Goal: Task Accomplishment & Management: Use online tool/utility

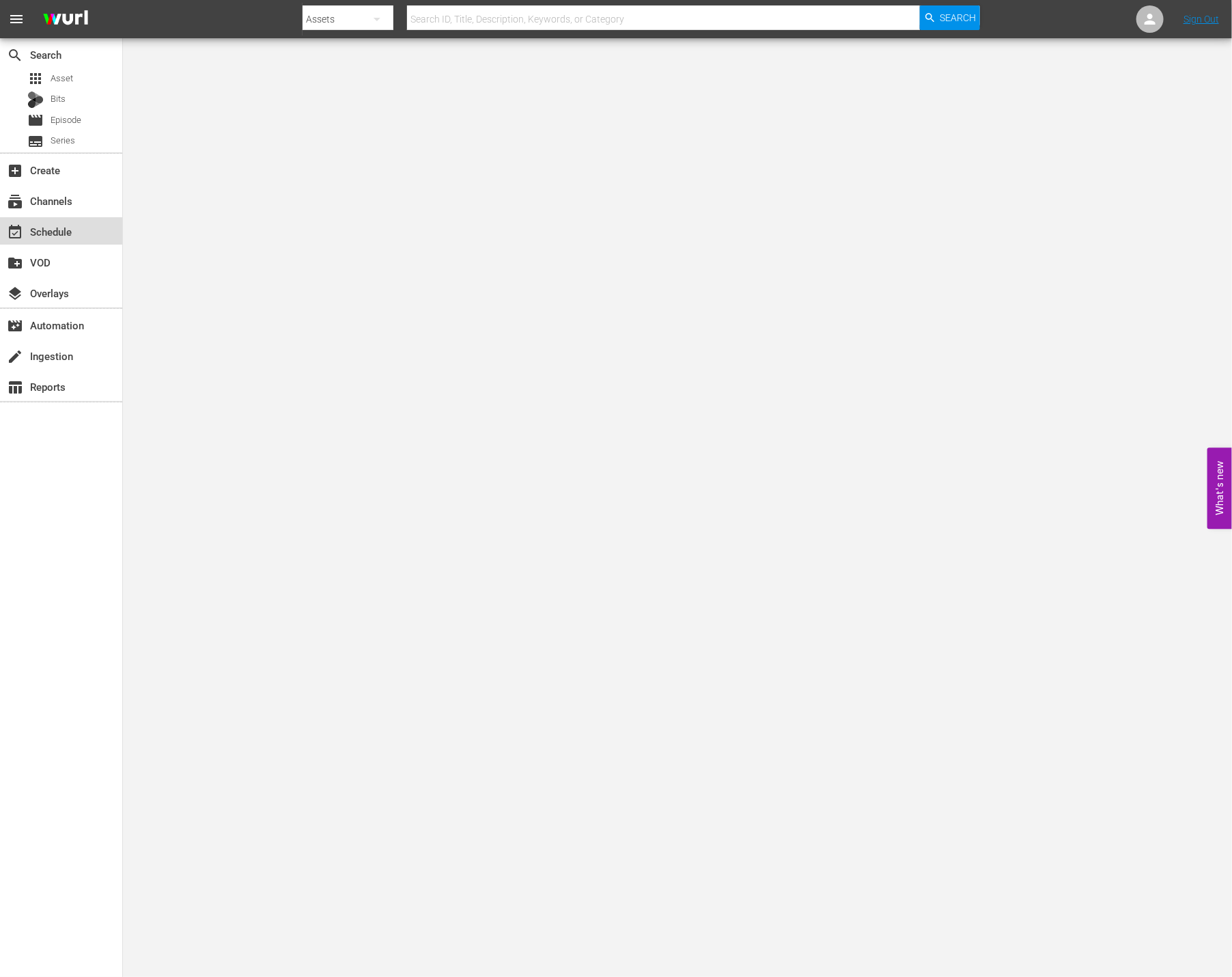
click at [52, 235] on div "event_available Schedule" at bounding box center [38, 230] width 76 height 12
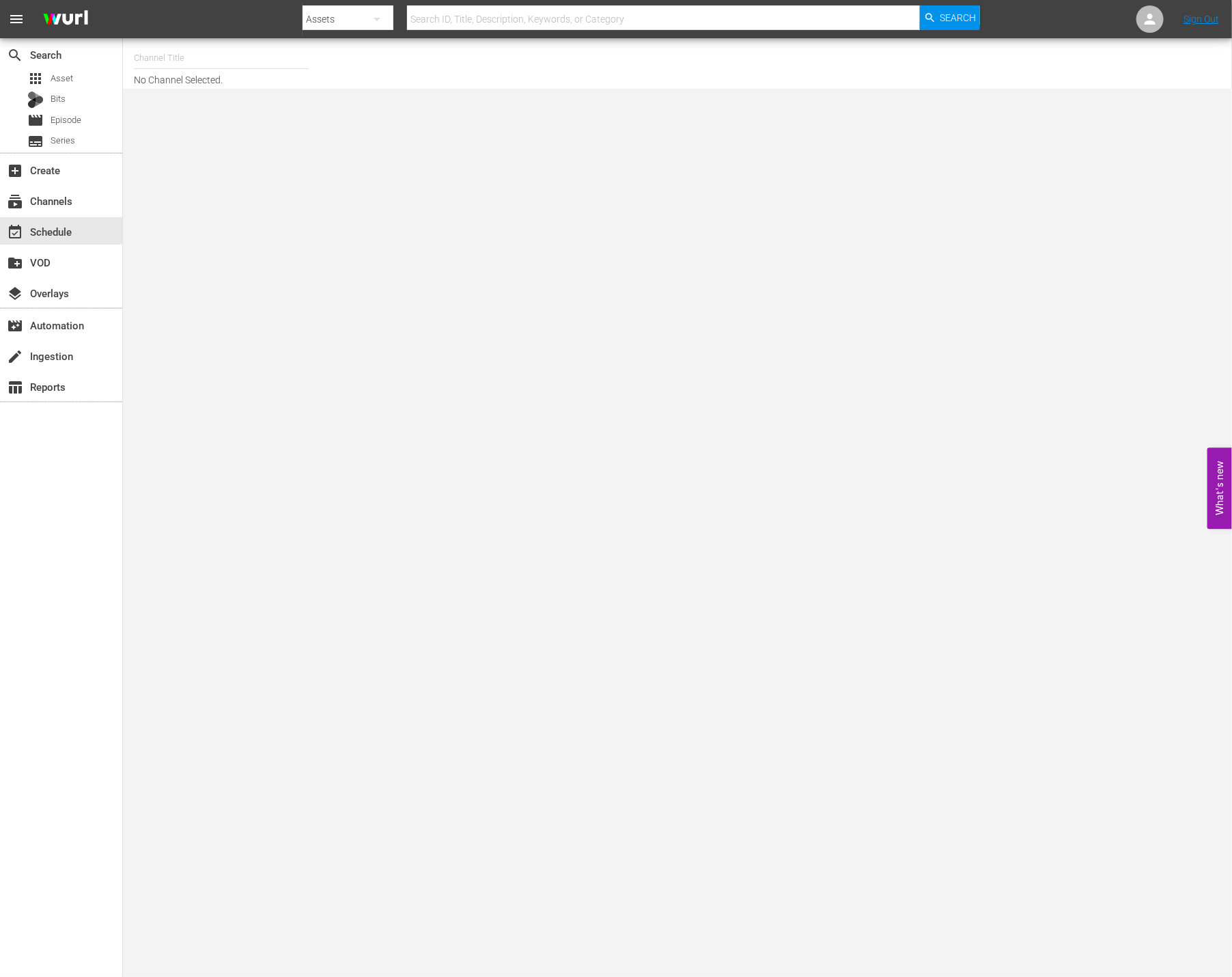
click at [166, 66] on input "text" at bounding box center [221, 58] width 175 height 33
click at [448, 78] on div "(No Entries)" at bounding box center [322, 97] width 375 height 44
click at [471, 66] on div "Channel Title rakuten viki No Channel Selected." at bounding box center [430, 64] width 593 height 44
click at [235, 59] on input "rakuten viki" at bounding box center [221, 58] width 175 height 33
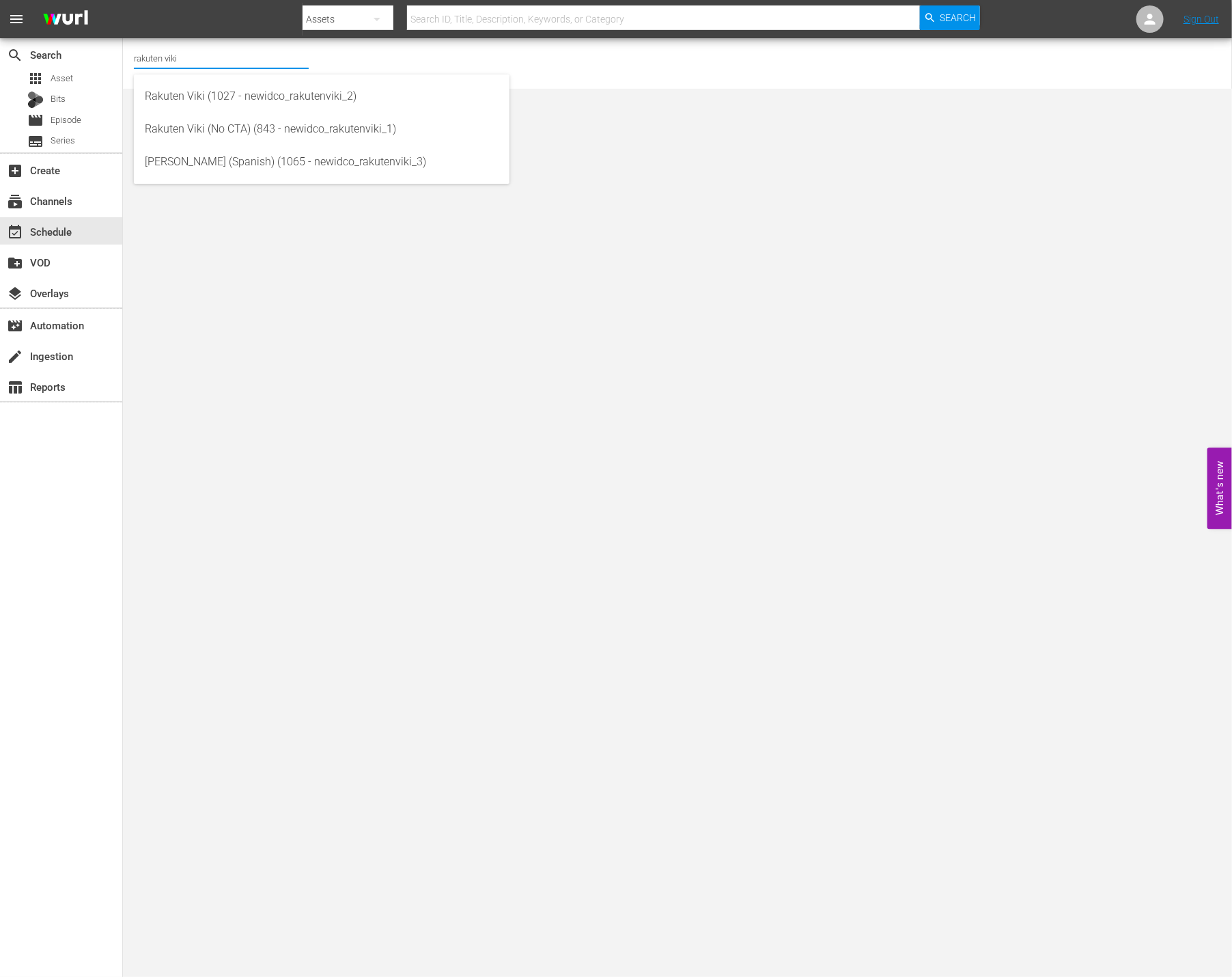
click at [428, 55] on div "Channel Title rakuten viki No Channel Selected." at bounding box center [430, 64] width 593 height 44
click at [213, 55] on input "rakuten viki" at bounding box center [221, 58] width 175 height 33
click at [241, 106] on div "Rakuten Viki (1027 - newidco_rakutenviki_2)" at bounding box center [321, 96] width 354 height 33
type input "Rakuten Viki (1027 - newidco_rakutenviki_2)"
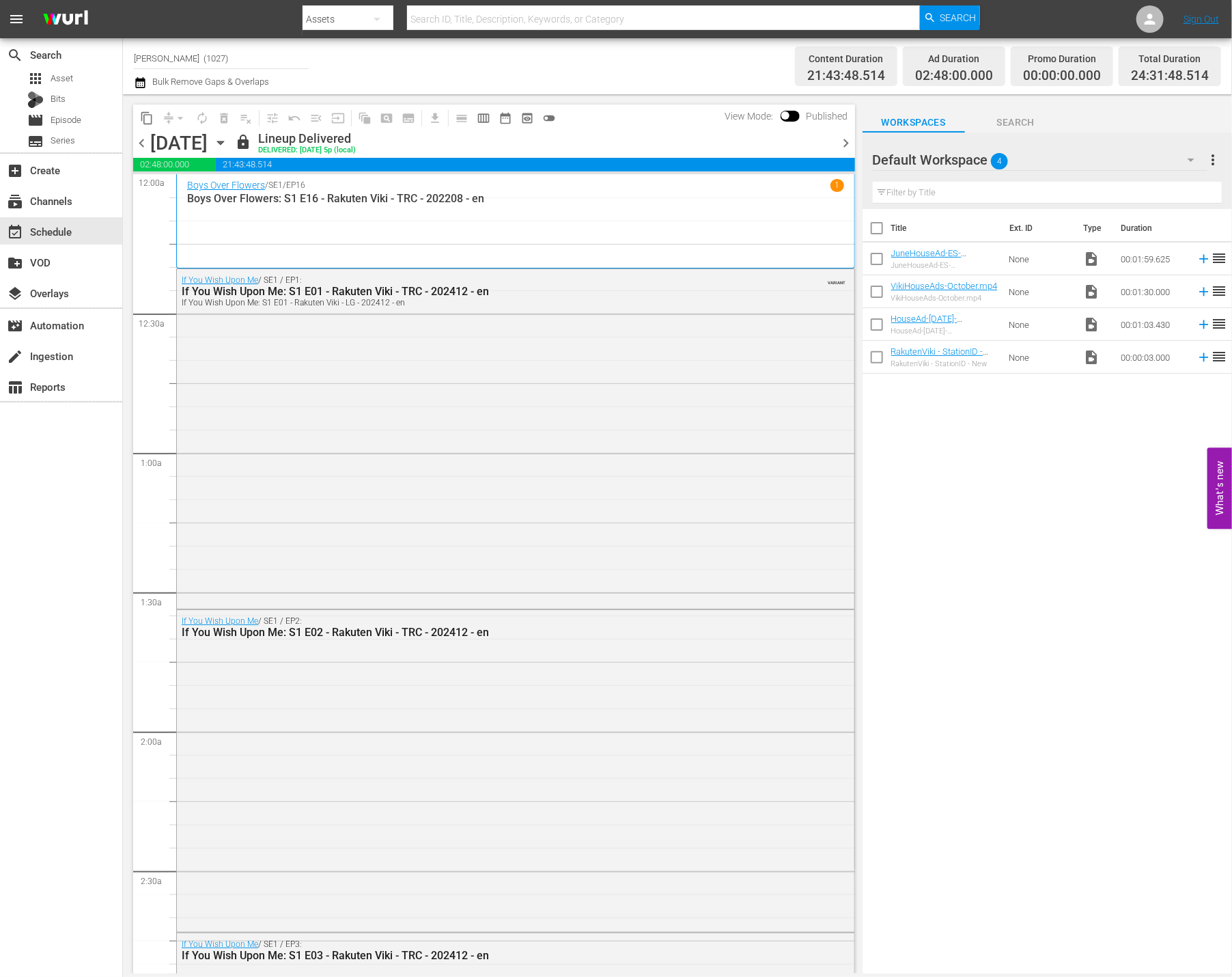
click at [847, 142] on span "chevron_right" at bounding box center [846, 143] width 17 height 17
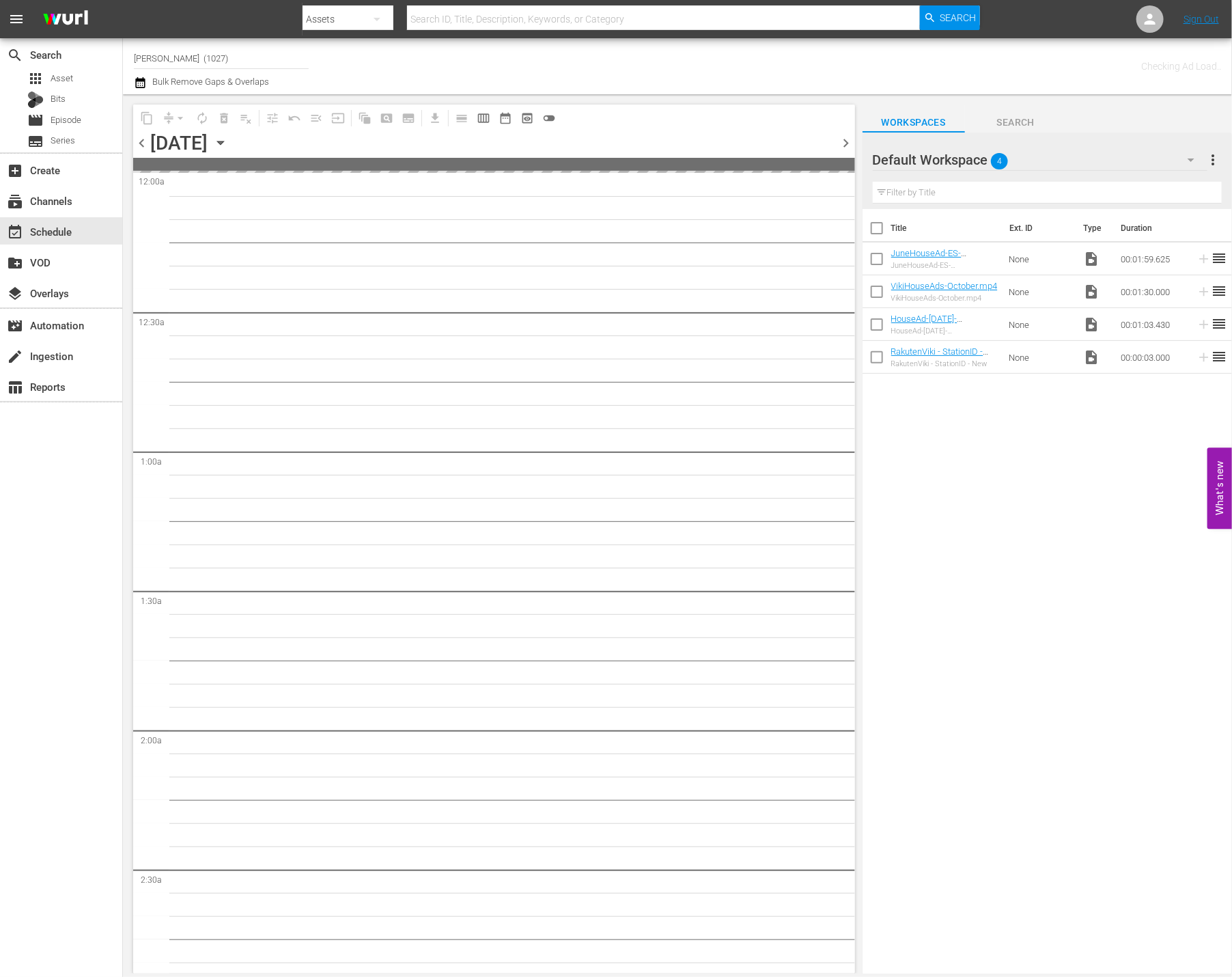
click at [847, 142] on span "chevron_right" at bounding box center [846, 143] width 17 height 17
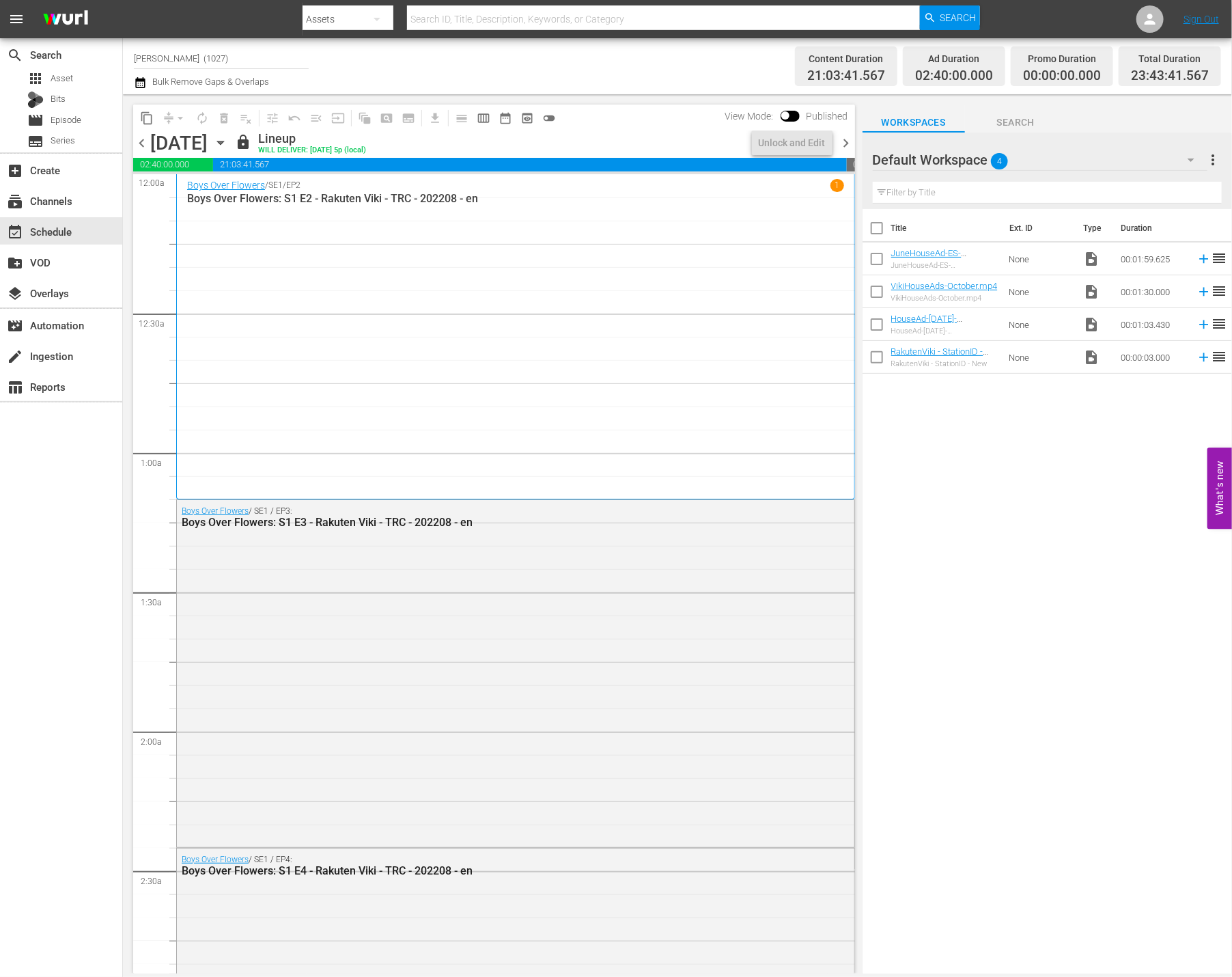
click at [1118, 653] on div "Title Ext. ID Type Duration JuneHouseAd-ES-Horizontal2.mp4 JuneHouseAd-ES-Horiz…" at bounding box center [1047, 592] width 370 height 766
click at [852, 142] on span "chevron_right" at bounding box center [846, 143] width 17 height 17
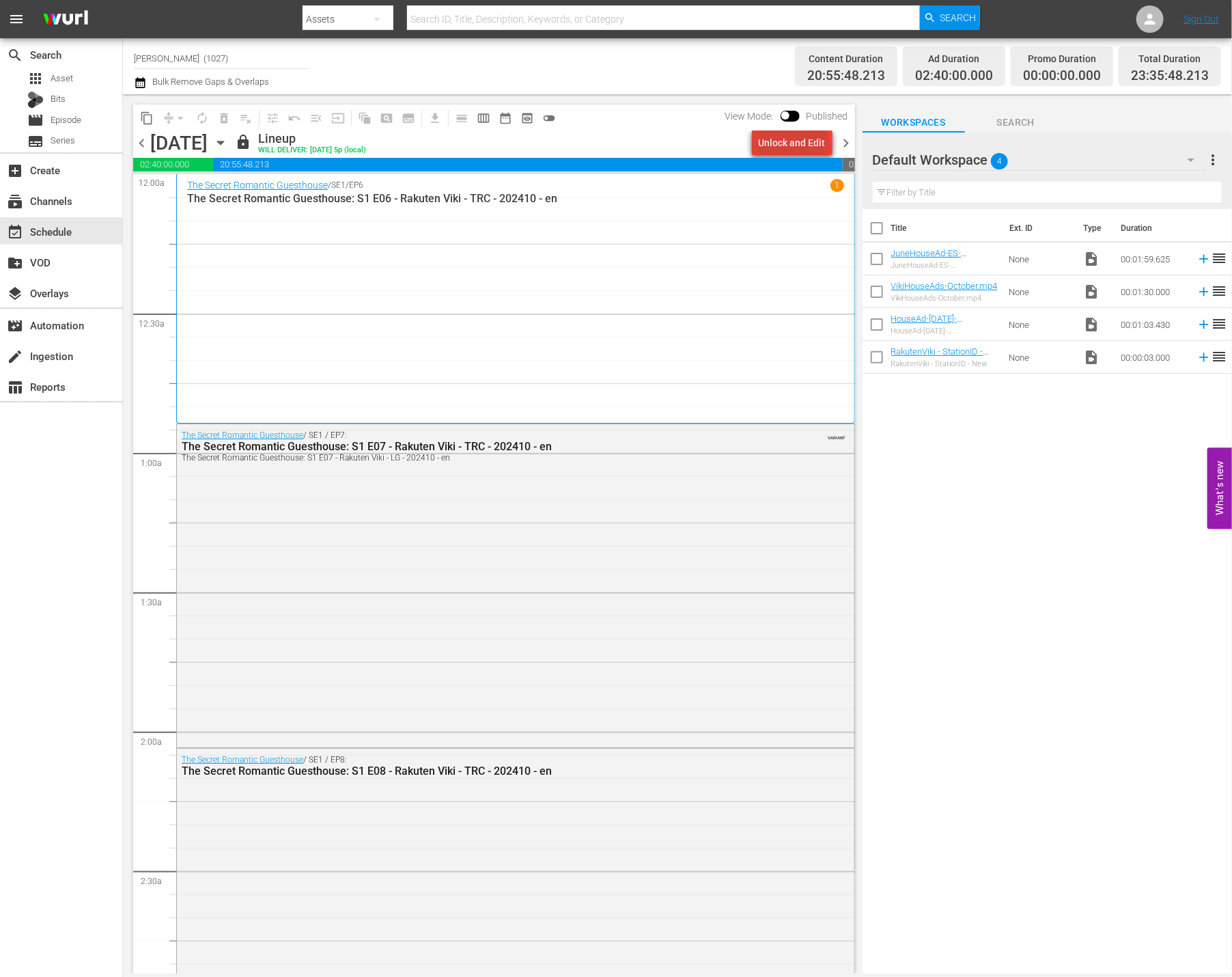
click at [797, 149] on div "Unlock and Edit" at bounding box center [792, 143] width 67 height 25
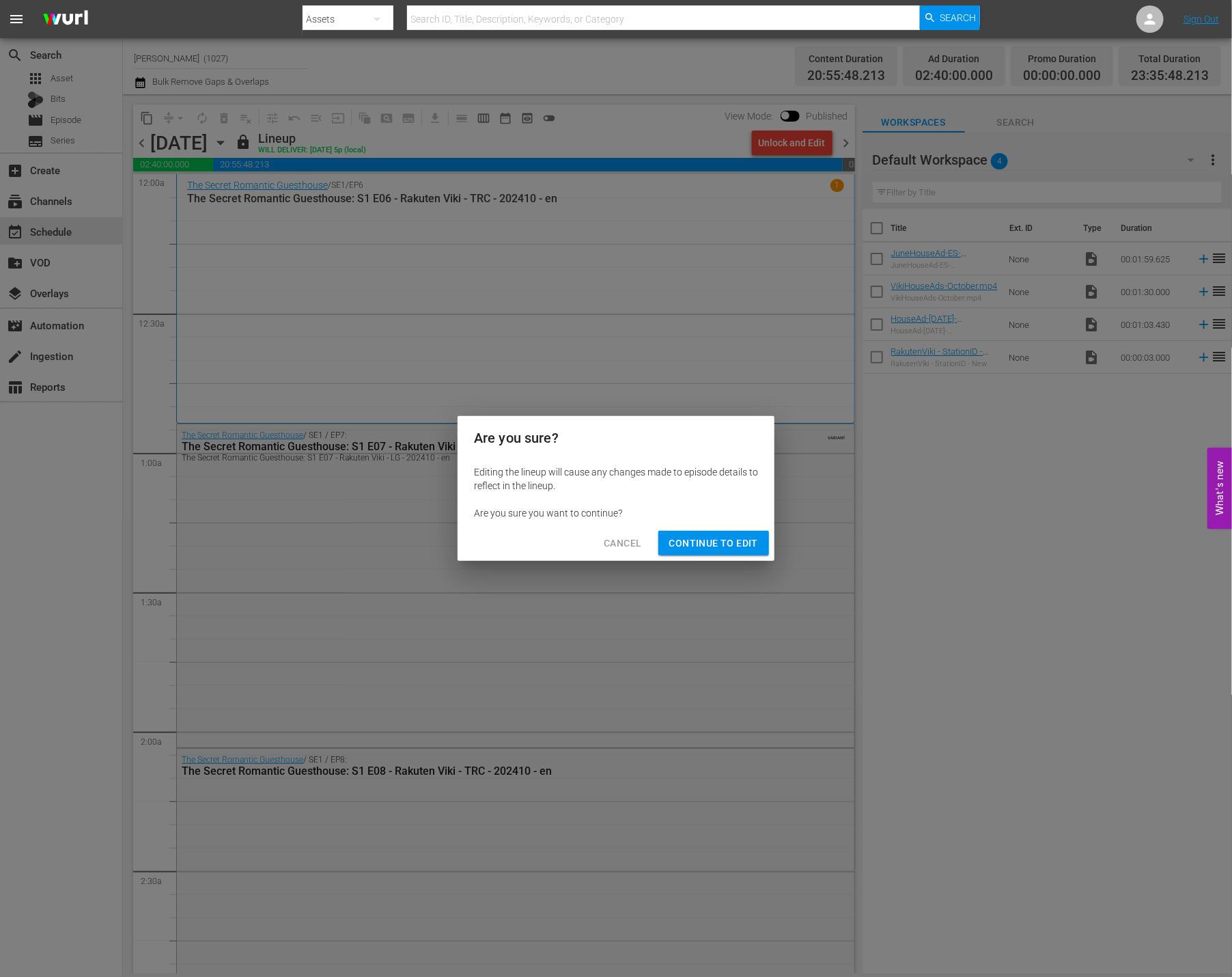
click at [719, 545] on span "Continue to Edit" at bounding box center [714, 543] width 89 height 17
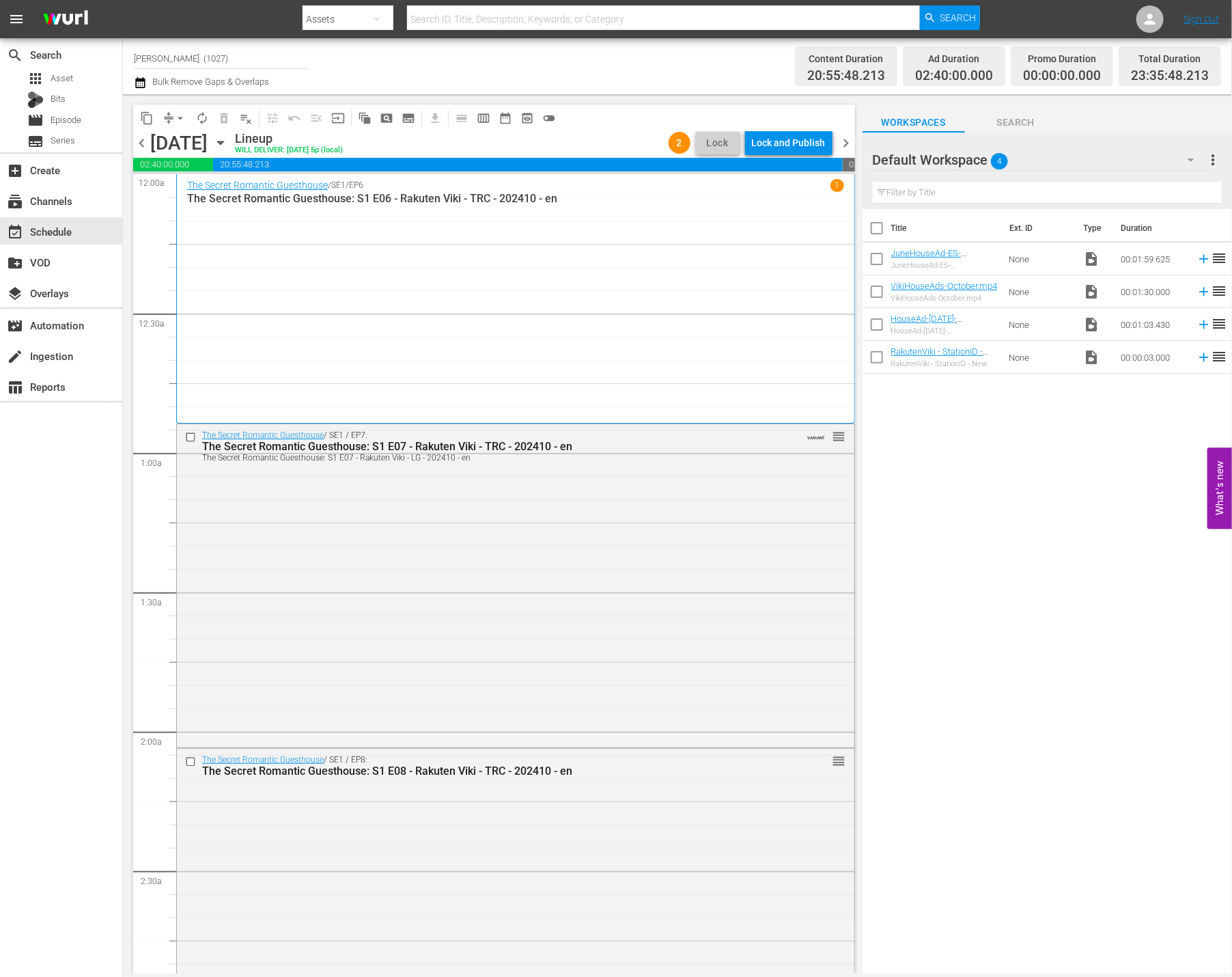
scroll to position [321, 0]
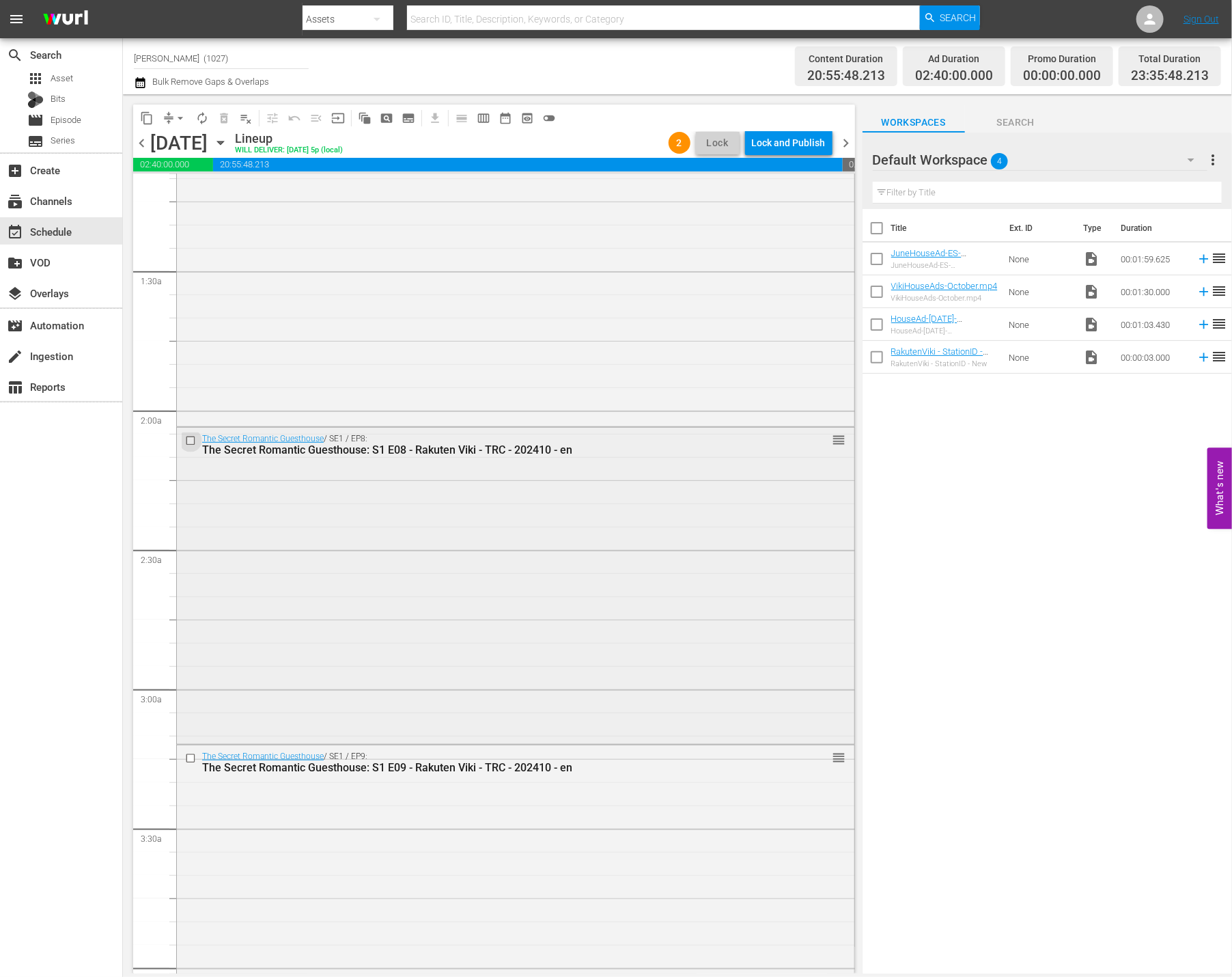
click at [193, 444] on input "checkbox" at bounding box center [192, 441] width 15 height 12
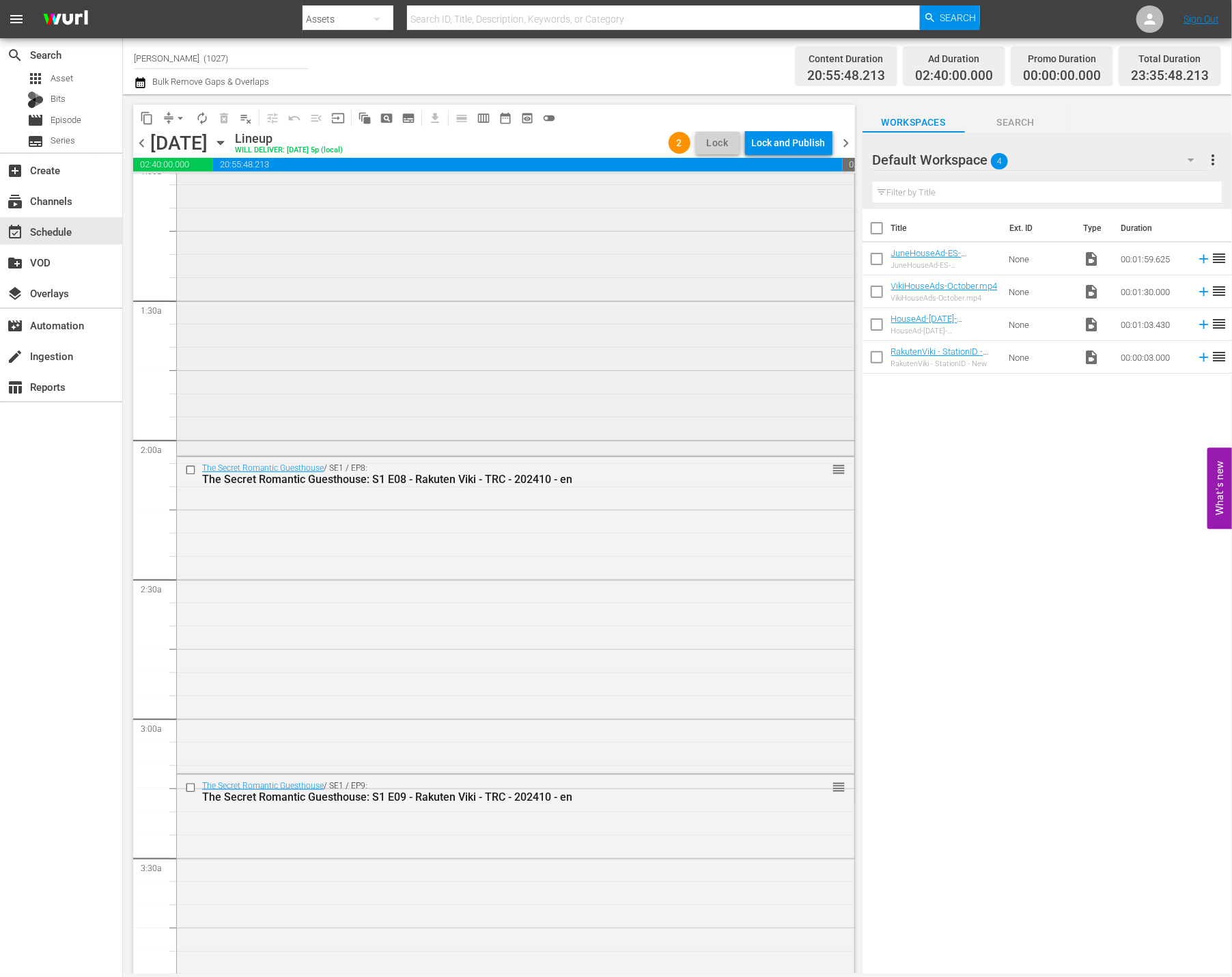
scroll to position [216, 0]
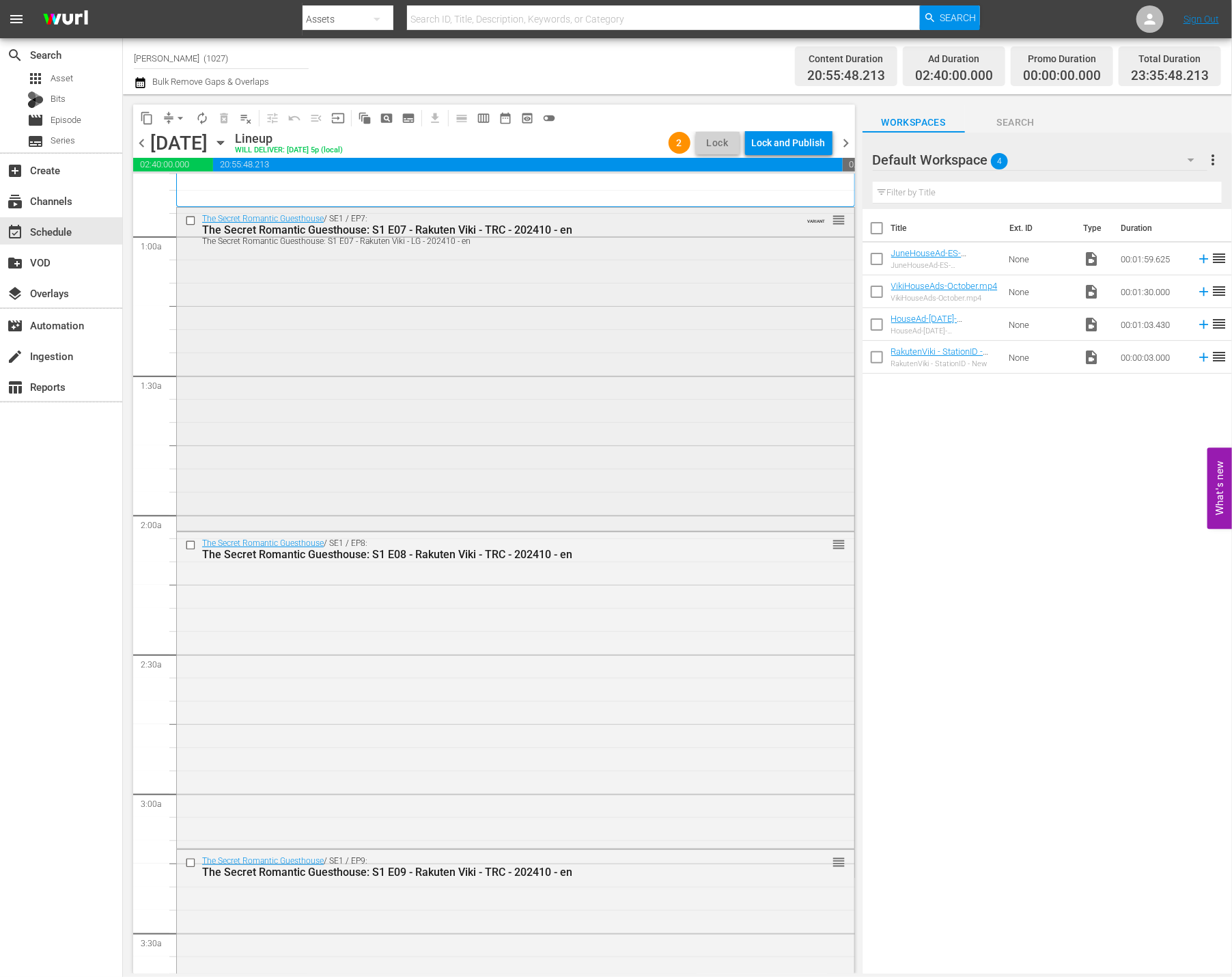
click at [191, 222] on input "checkbox" at bounding box center [192, 221] width 15 height 12
click at [431, 114] on span "get_app" at bounding box center [433, 118] width 26 height 26
click at [483, 119] on span "calendar_view_week_outlined" at bounding box center [483, 118] width 14 height 14
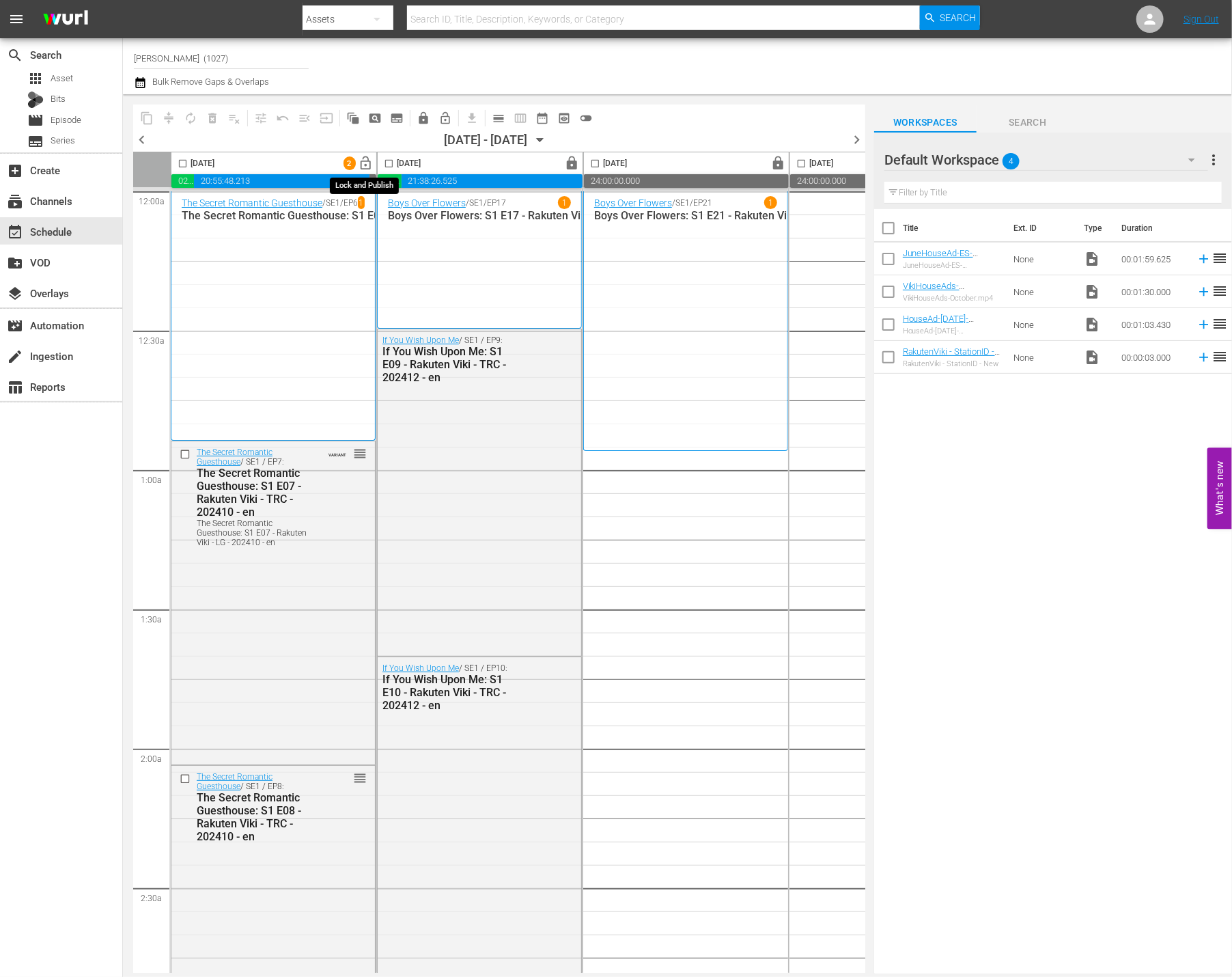
click at [367, 164] on span "lock_open" at bounding box center [366, 163] width 15 height 15
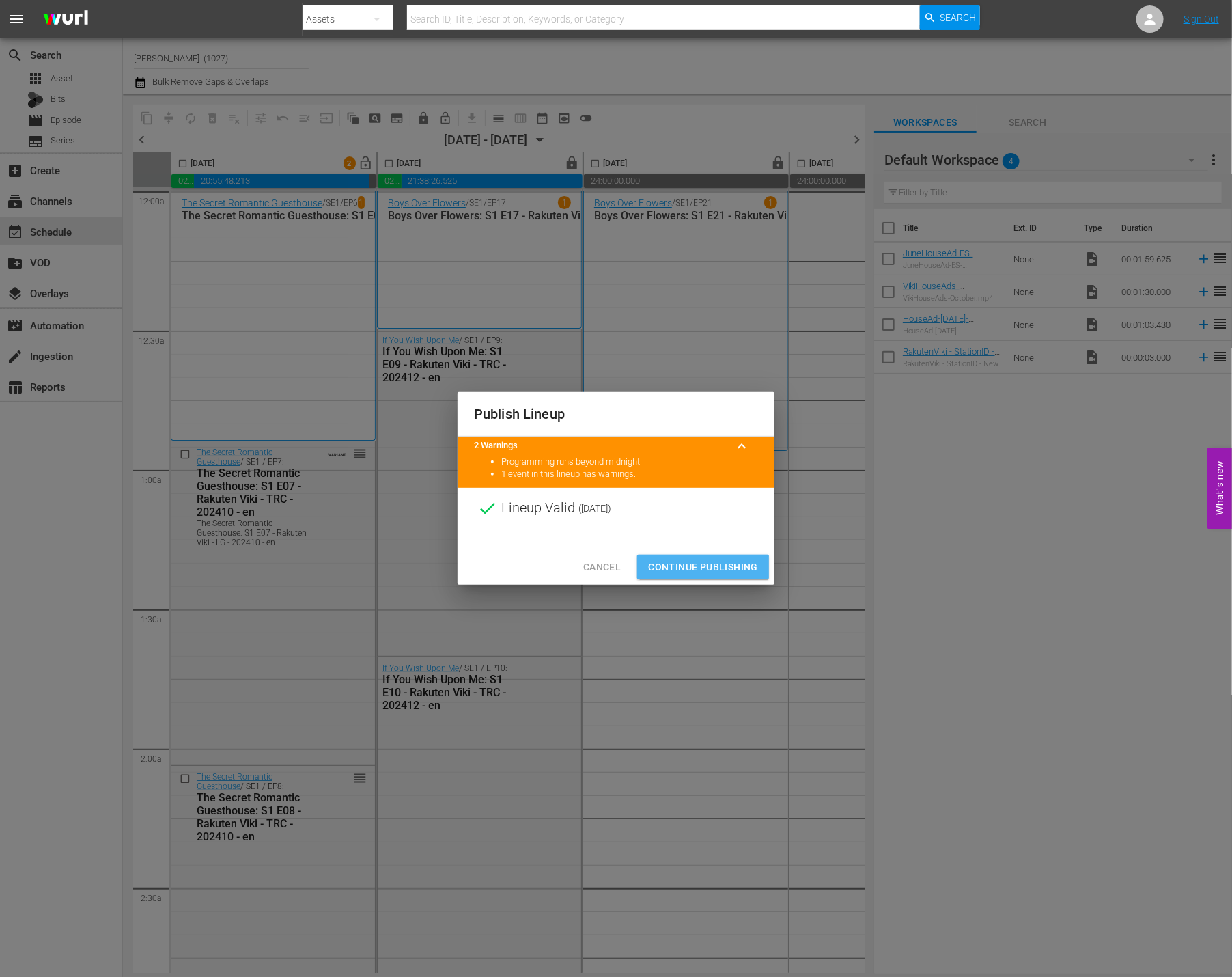
click at [692, 571] on span "Continue Publishing" at bounding box center [703, 567] width 110 height 17
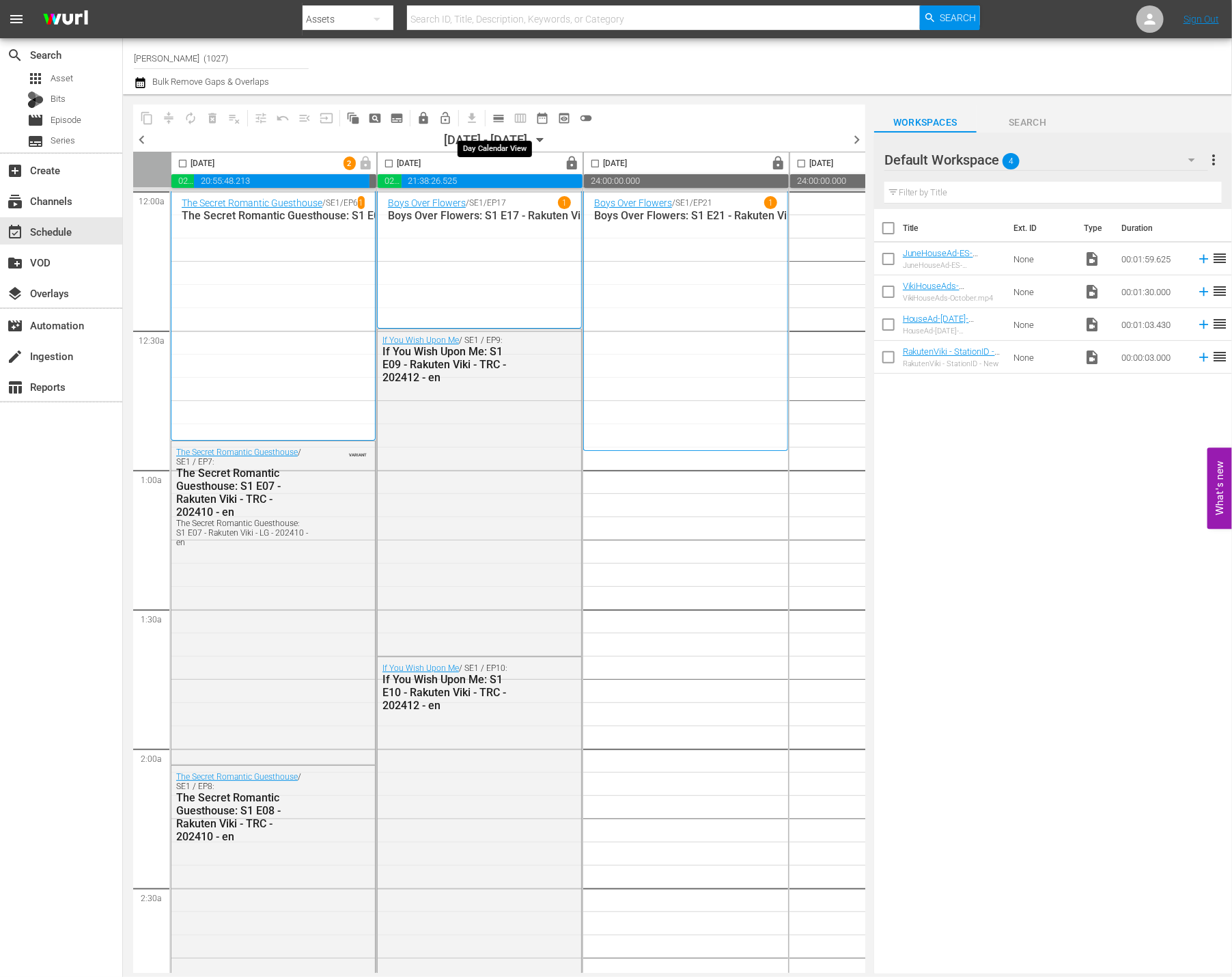
click at [498, 120] on span "calendar_view_day_outlined" at bounding box center [499, 118] width 14 height 14
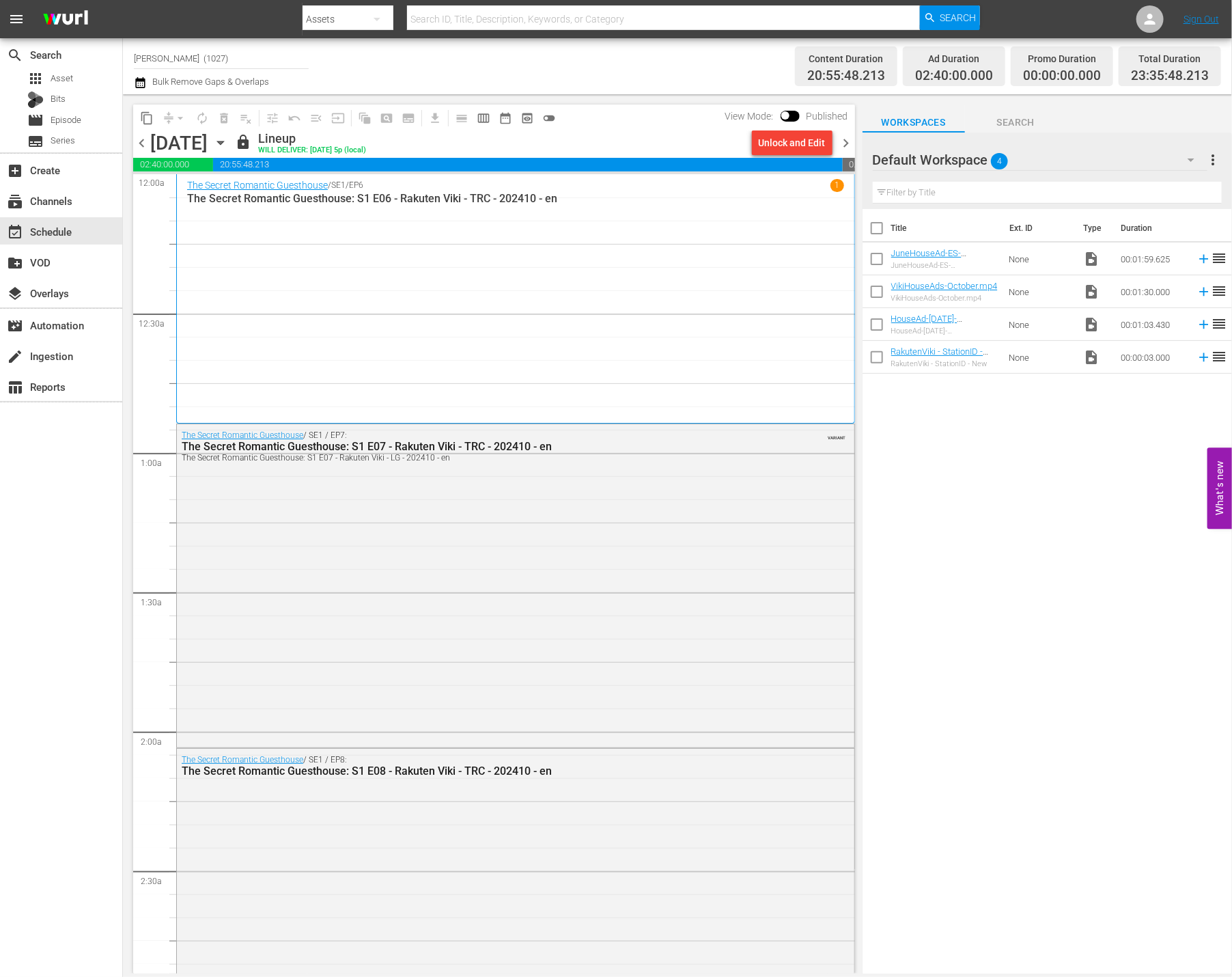
click at [21, 28] on button "menu" at bounding box center [16, 19] width 33 height 33
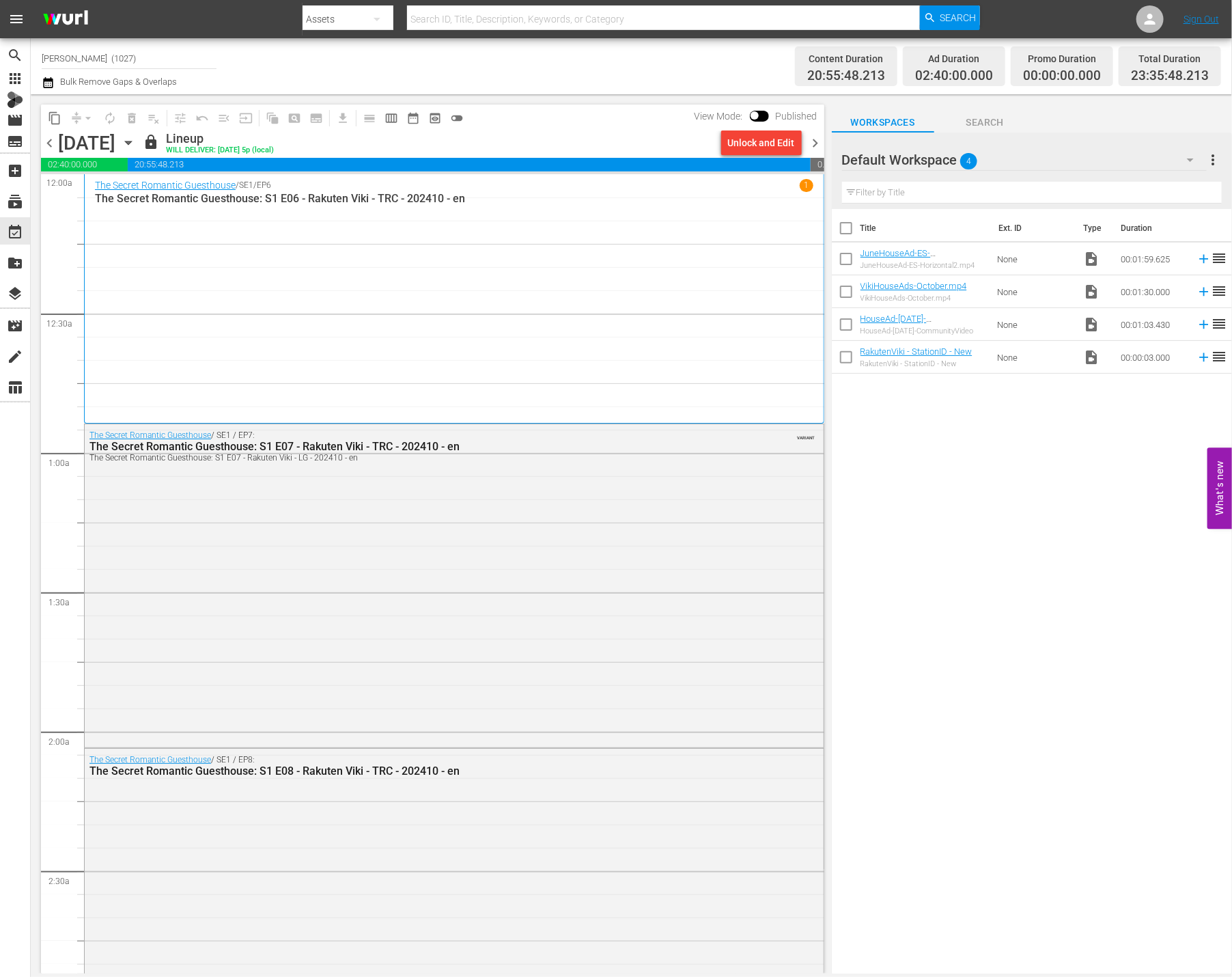
click at [20, 23] on span "menu" at bounding box center [16, 19] width 16 height 16
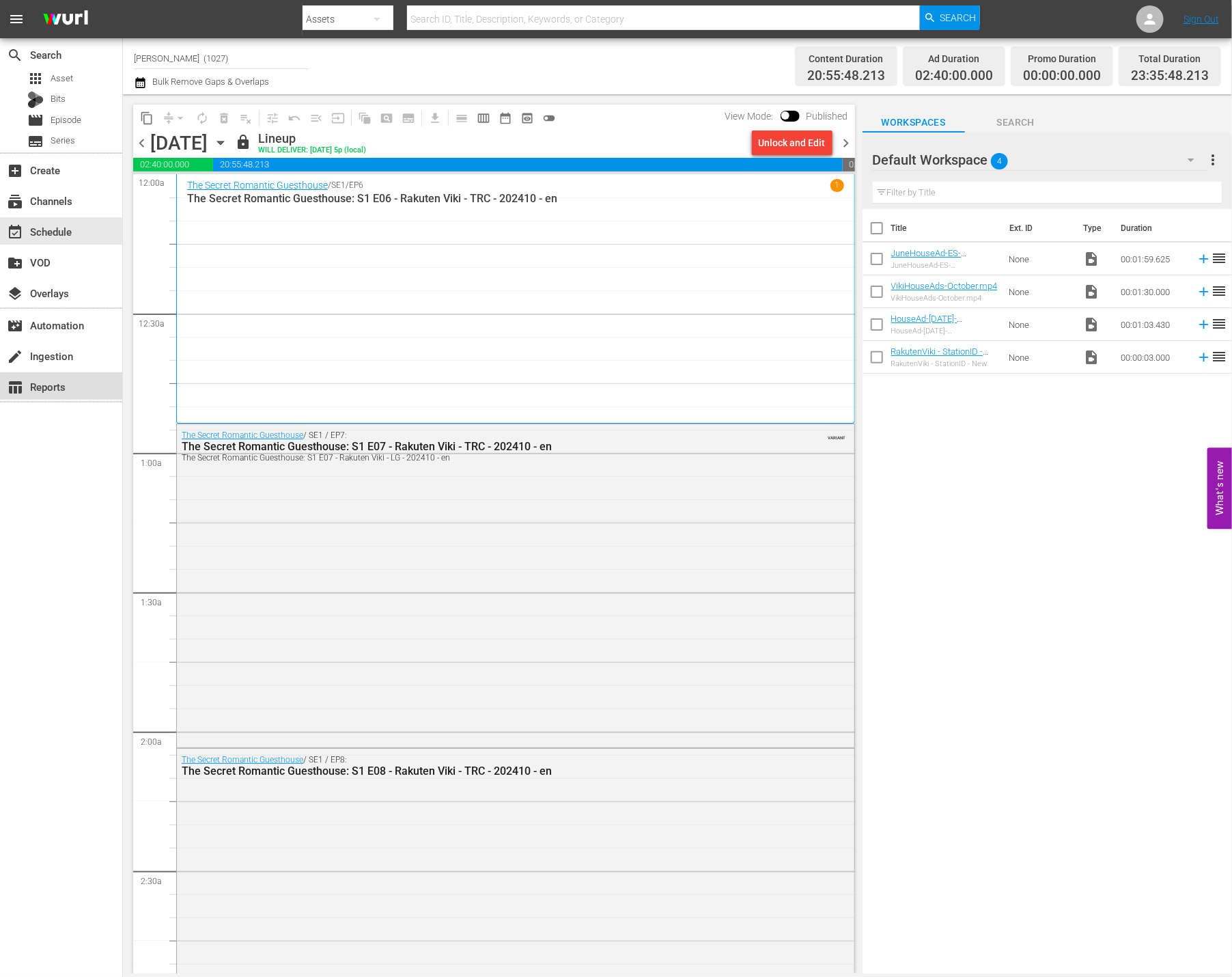
click at [65, 380] on div "table_chart Reports" at bounding box center [38, 384] width 76 height 12
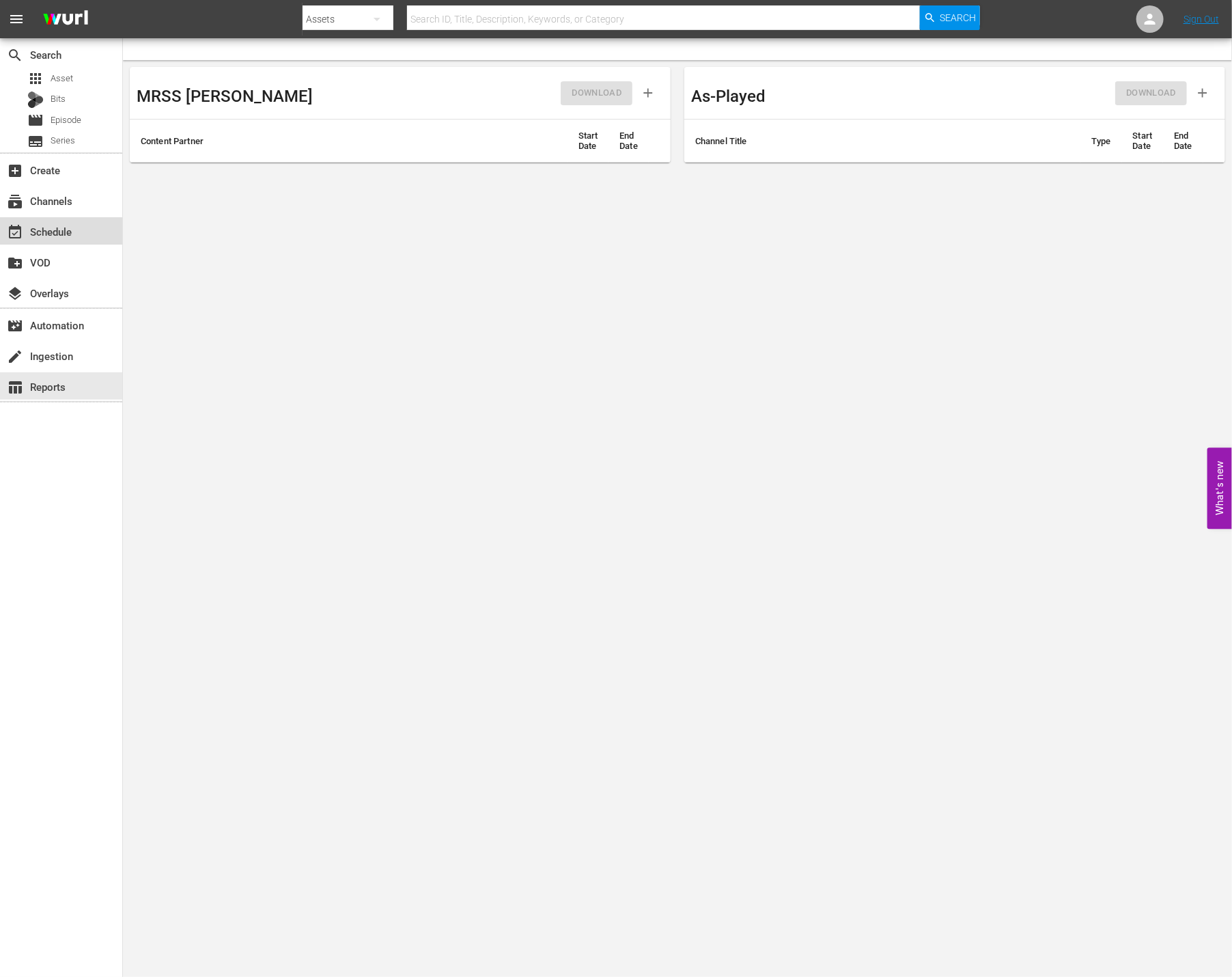
click at [51, 233] on div "event_available Schedule" at bounding box center [38, 230] width 76 height 12
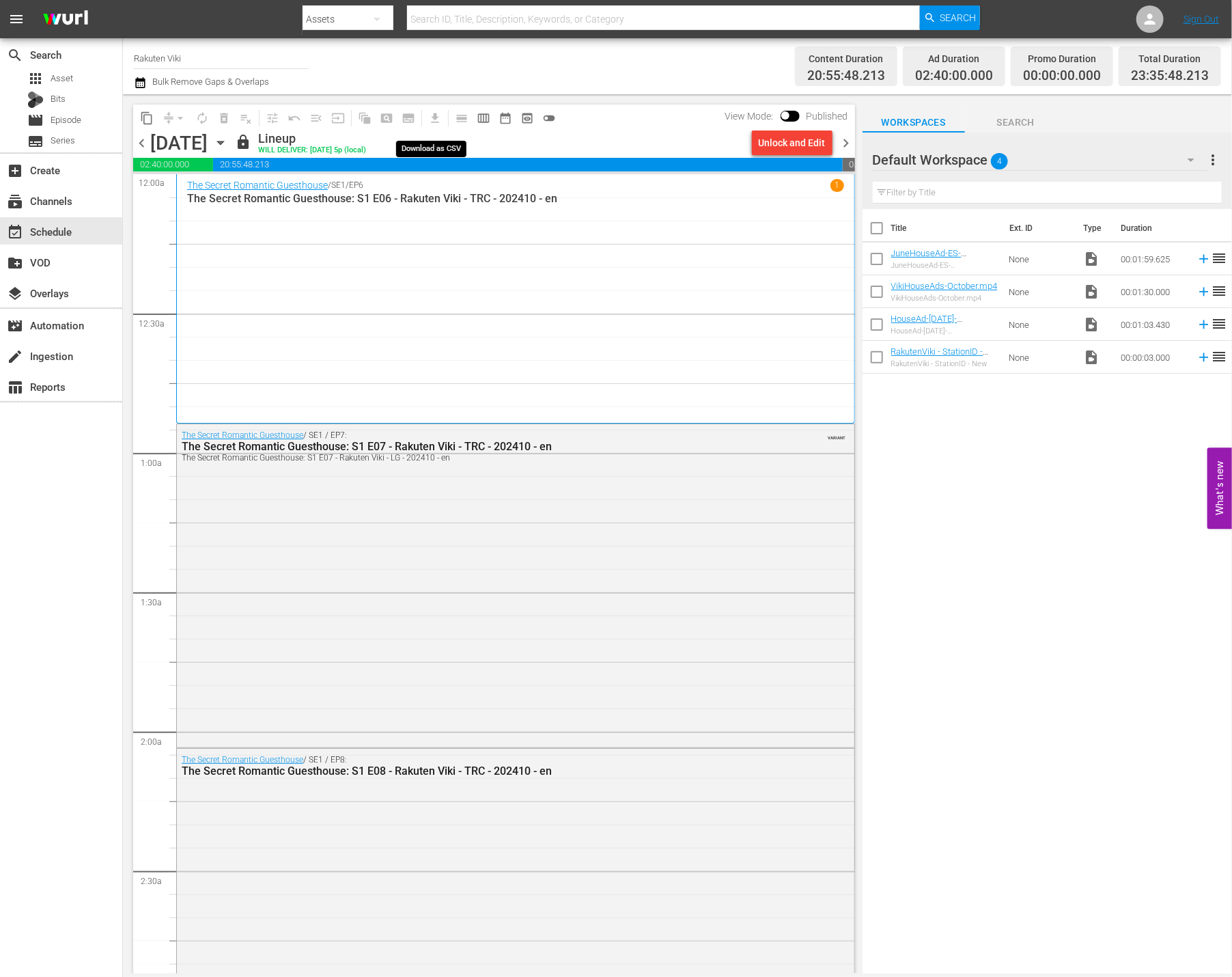
click at [439, 116] on span "get_app" at bounding box center [433, 118] width 26 height 26
click at [144, 120] on span "content_copy" at bounding box center [147, 118] width 14 height 14
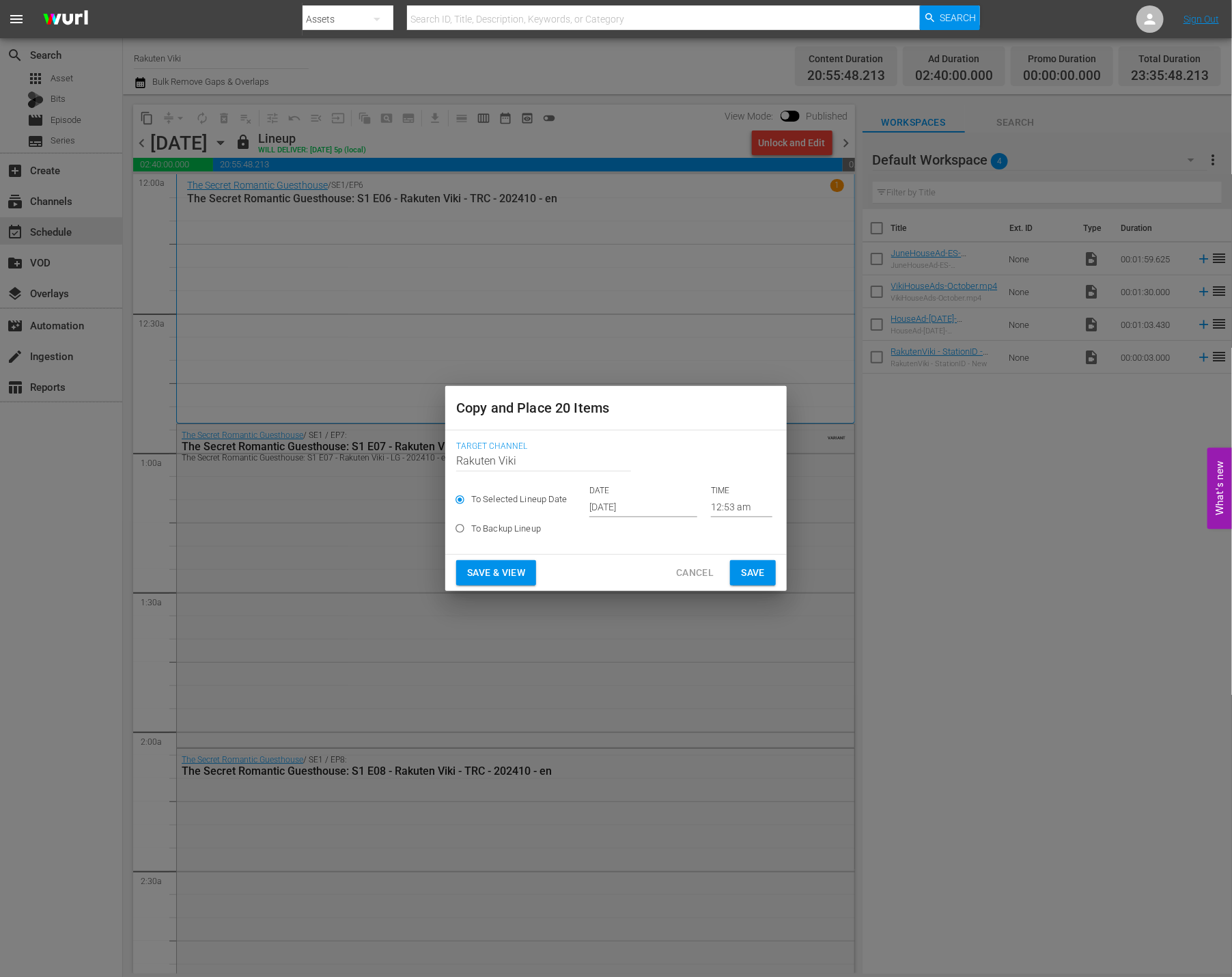
click at [693, 579] on span "Cancel" at bounding box center [694, 572] width 37 height 17
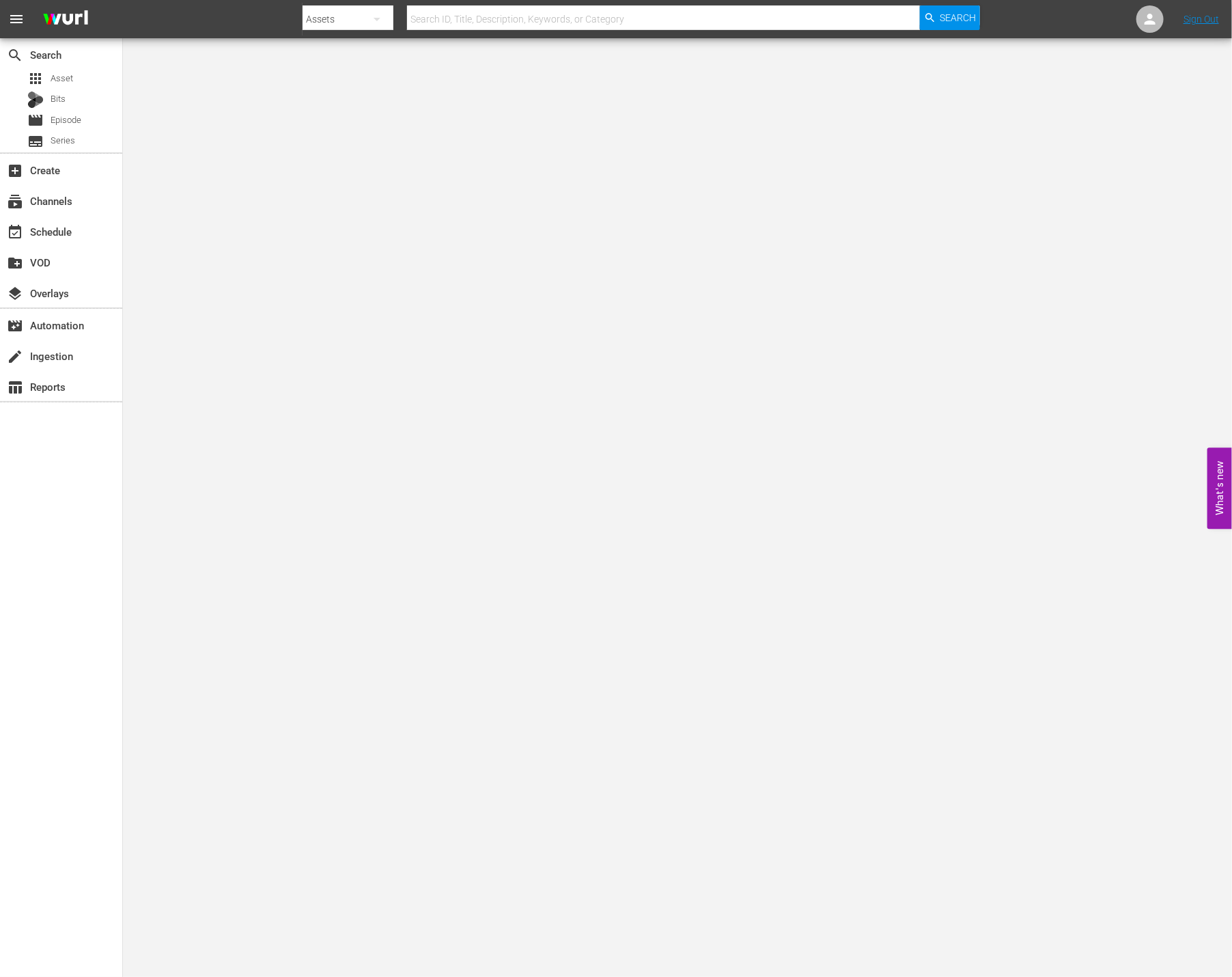
click at [538, 21] on input "text" at bounding box center [664, 19] width 513 height 33
click at [1167, 24] on nav "menu Search By Assets Search ID, Title, Description, Keywords, or Category Sear…" at bounding box center [616, 19] width 1232 height 38
click at [1163, 23] on div at bounding box center [1150, 18] width 27 height 27
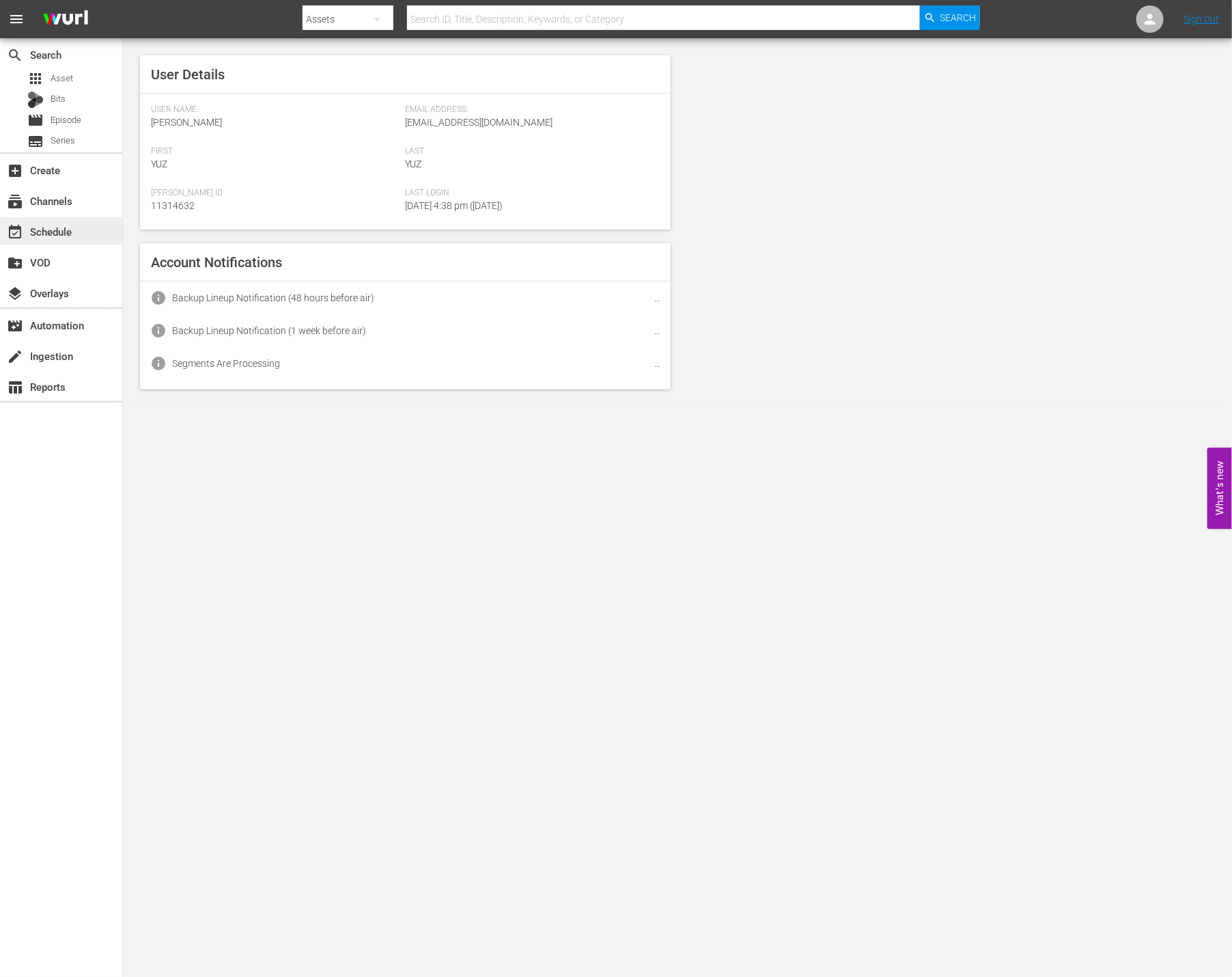
click at [62, 235] on div "event_available Schedule" at bounding box center [38, 230] width 76 height 12
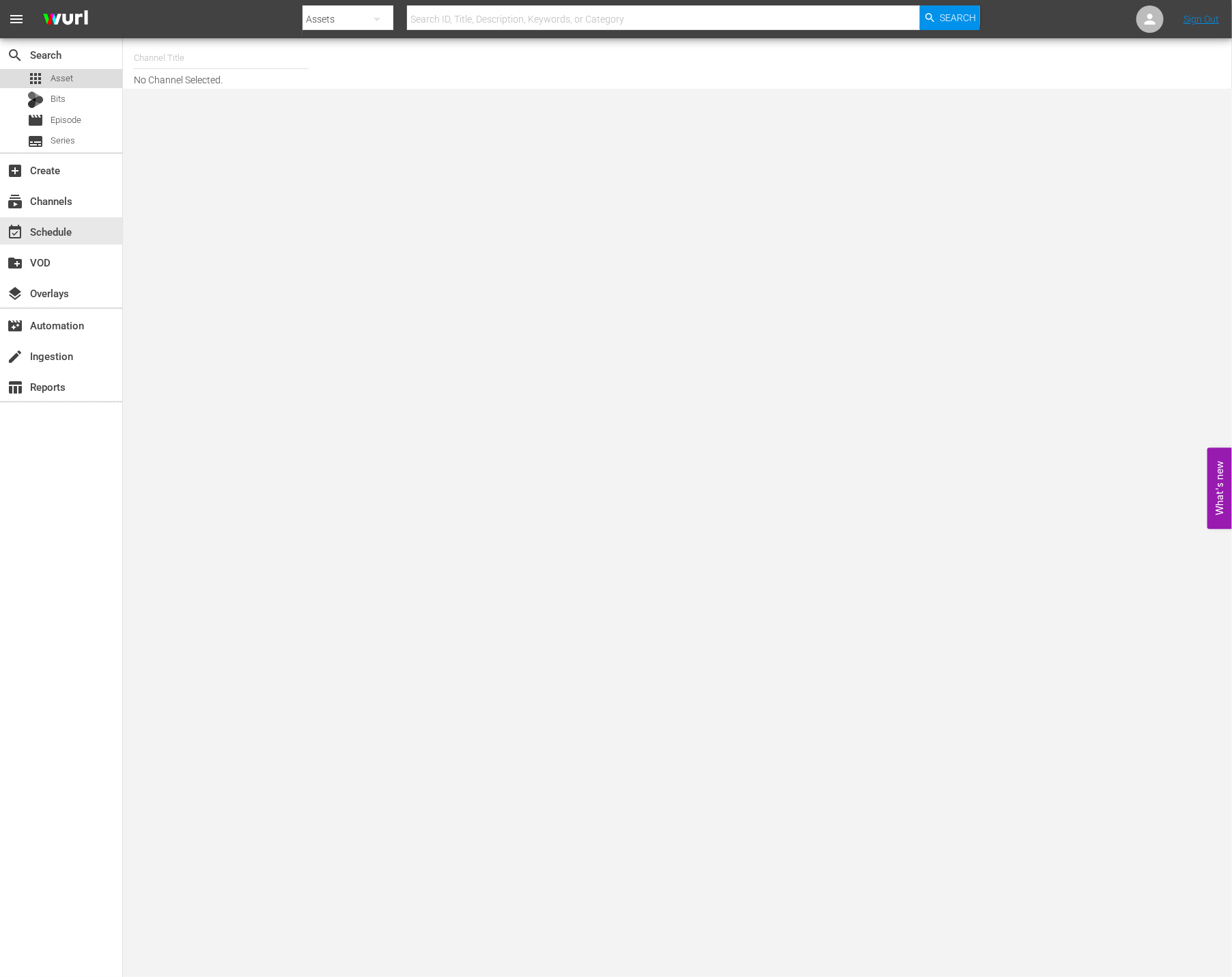
click at [73, 78] on div "apps Asset" at bounding box center [61, 78] width 122 height 19
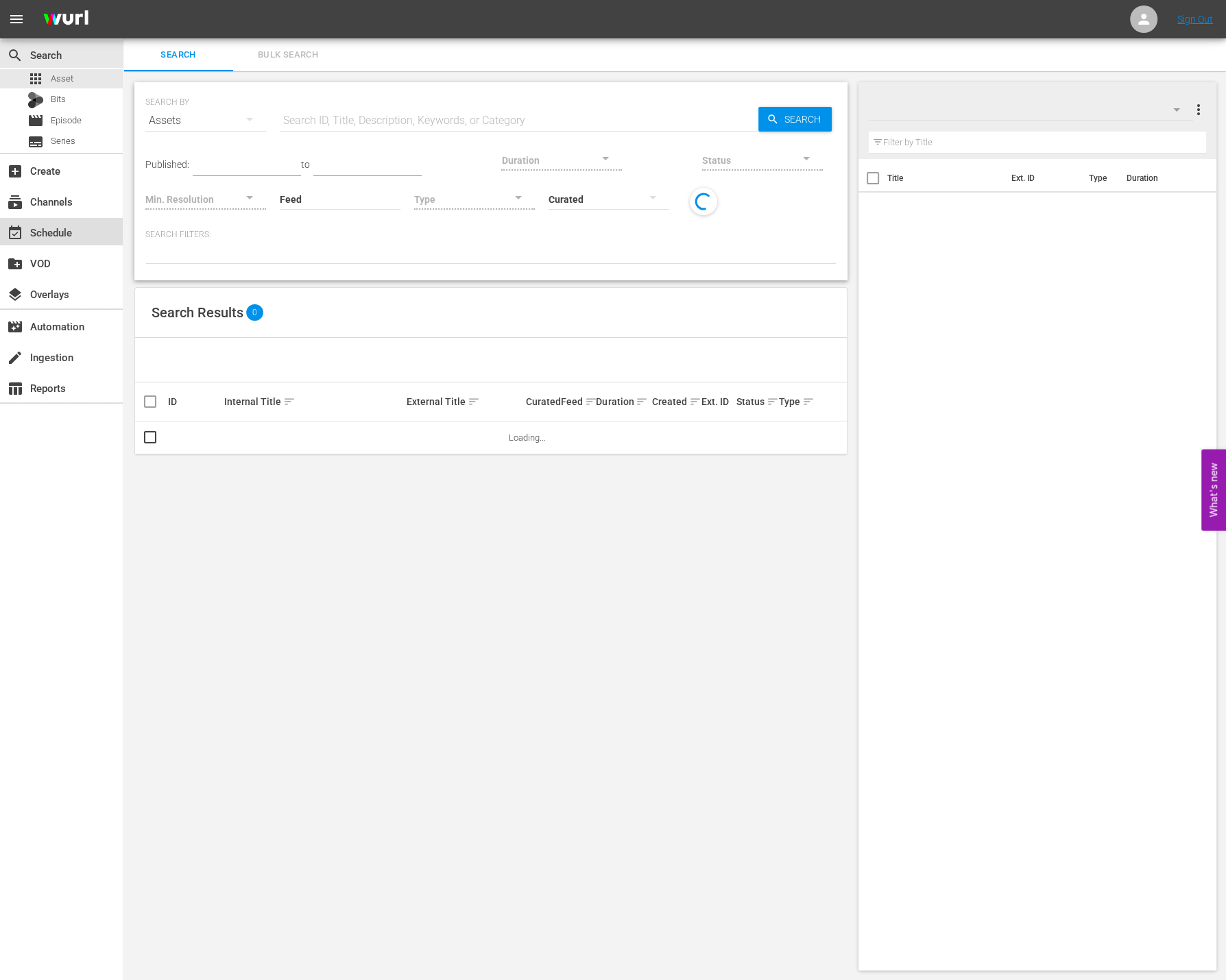
click at [75, 238] on div "event_available Schedule" at bounding box center [61, 231] width 123 height 27
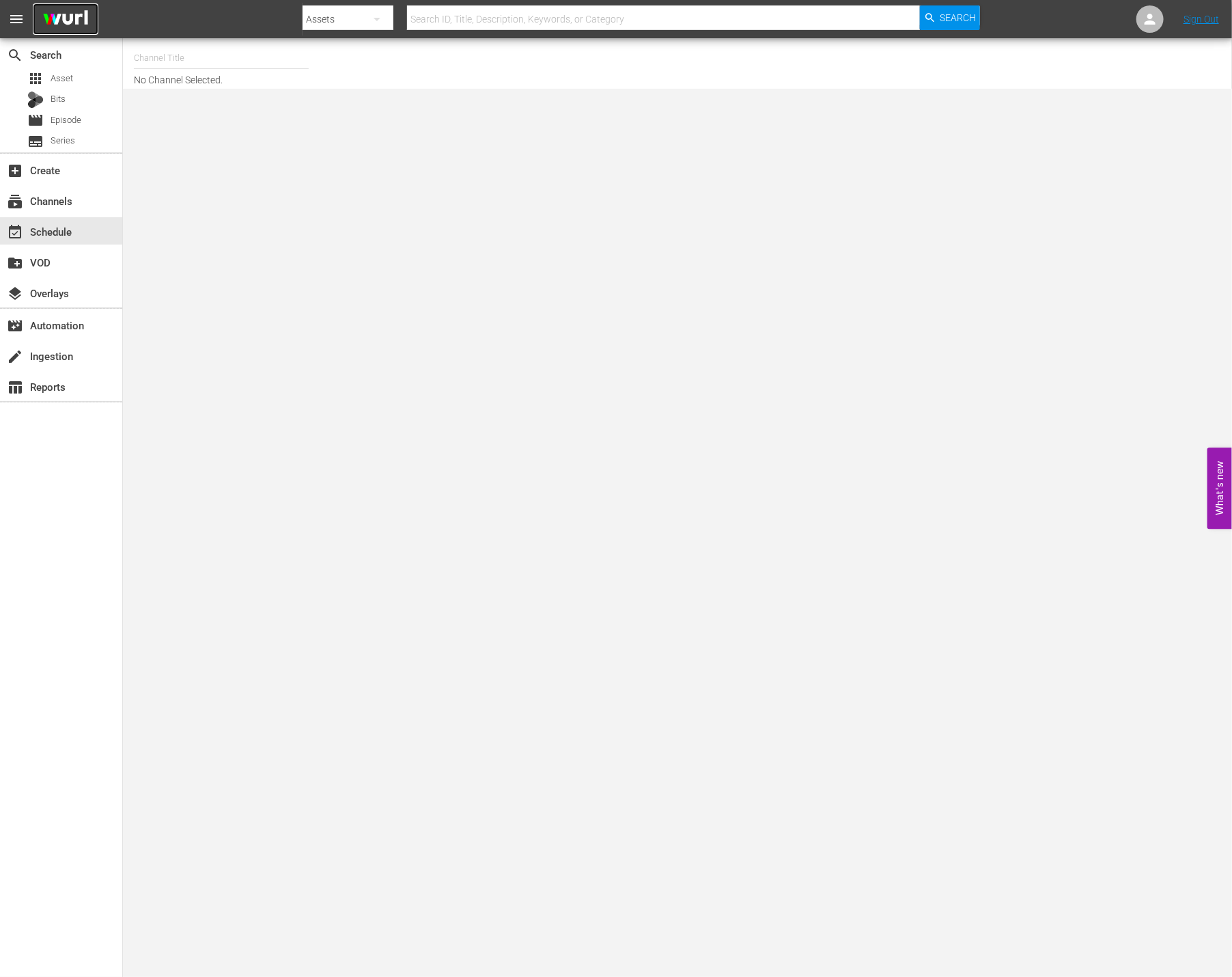
click at [70, 18] on img at bounding box center [65, 20] width 65 height 32
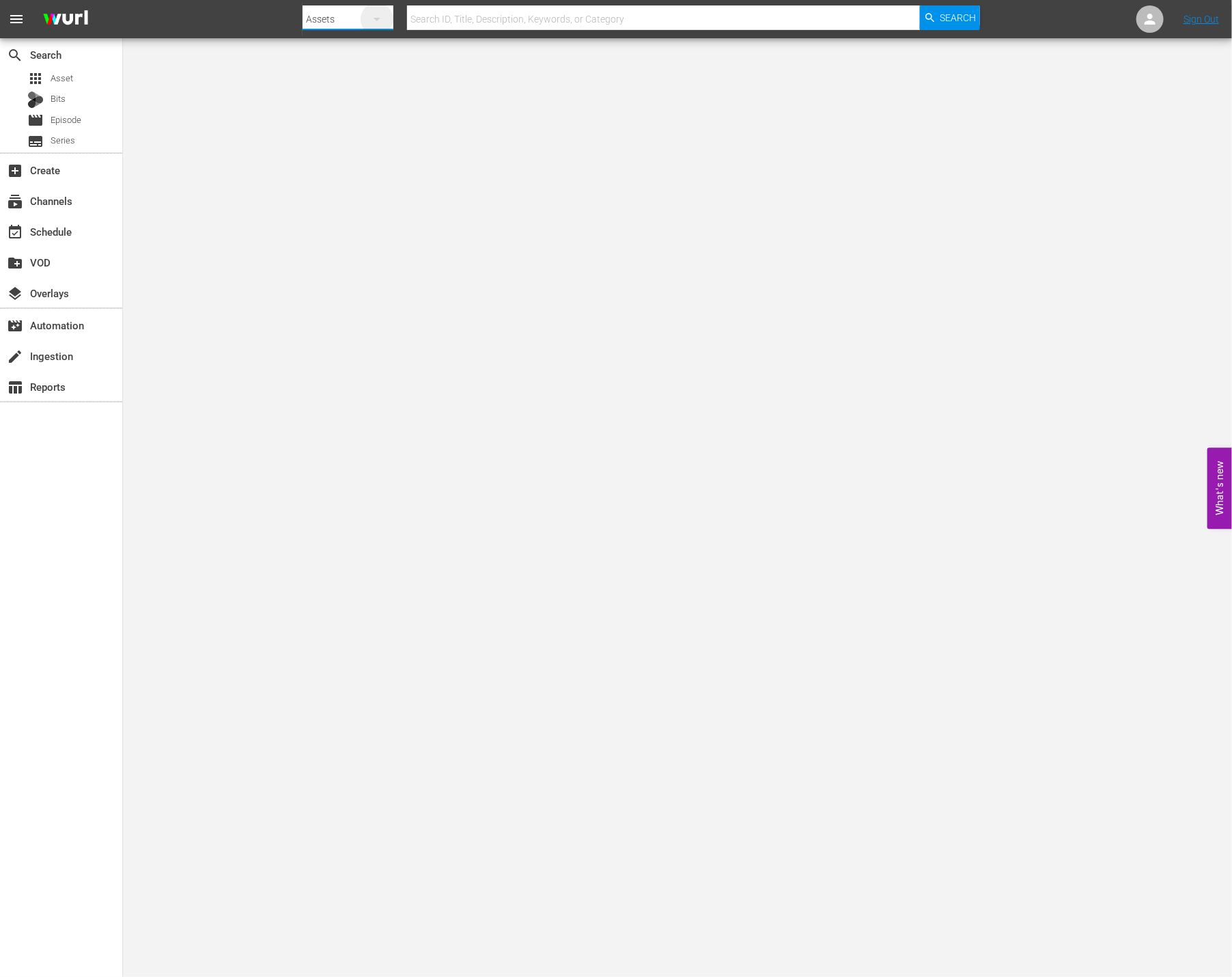
click at [383, 12] on icon "button" at bounding box center [377, 19] width 16 height 16
click at [120, 240] on div "Channels Series Episodes Bits Assets" at bounding box center [616, 488] width 1232 height 977
click at [56, 232] on div "Channels Series Episodes Bits Assets" at bounding box center [616, 488] width 1232 height 977
click at [46, 233] on div "event_available Schedule" at bounding box center [38, 230] width 76 height 12
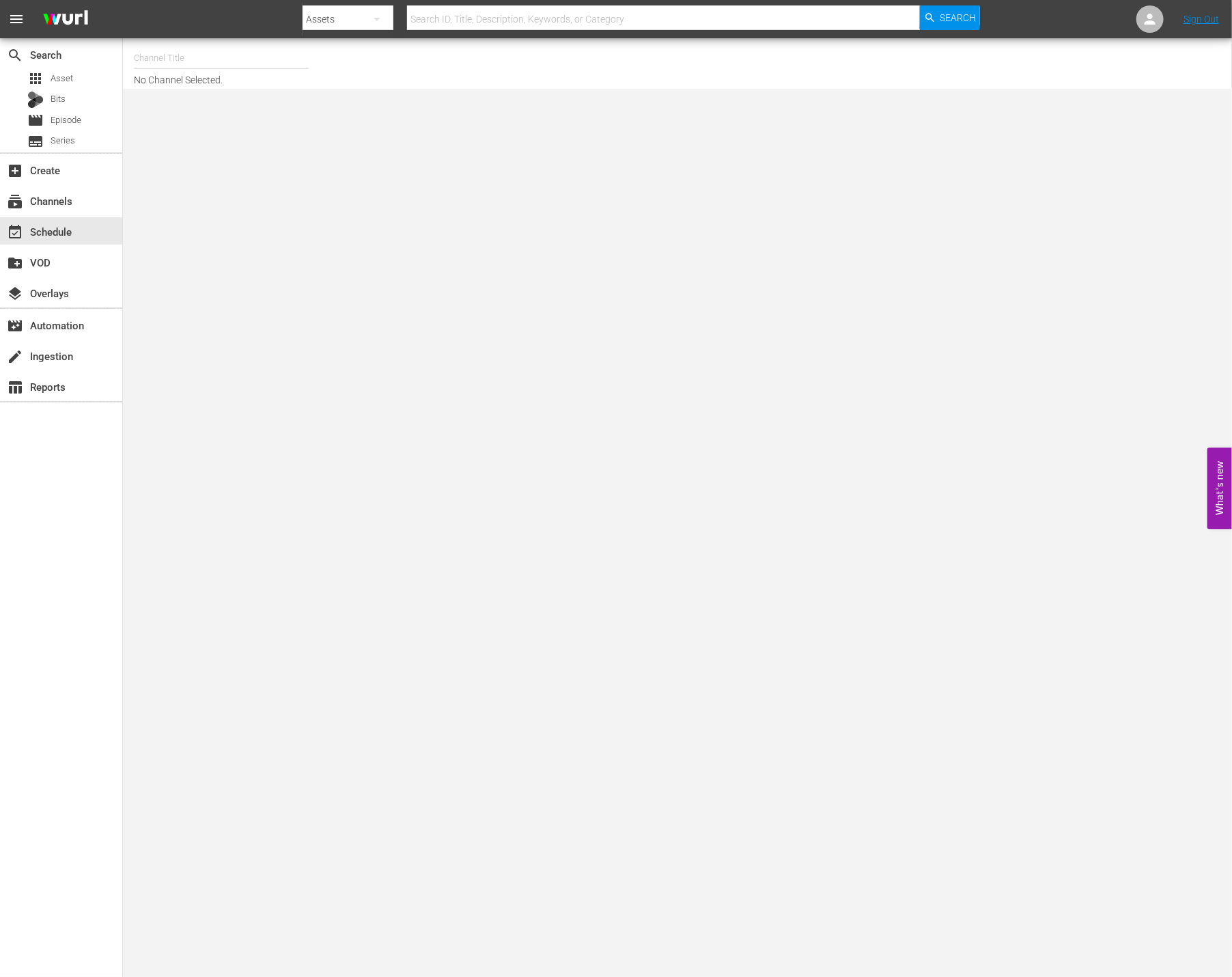
click at [237, 43] on input "text" at bounding box center [221, 58] width 175 height 33
click at [225, 70] on input "rakuten viki" at bounding box center [221, 58] width 175 height 33
drag, startPoint x: 223, startPoint y: 65, endPoint x: 357, endPoint y: 62, distance: 134.0
click at [224, 65] on input "rakuten viki" at bounding box center [221, 58] width 175 height 33
click at [369, 62] on div "Channel Title rakuten viki No Channel Selected." at bounding box center [430, 64] width 593 height 44
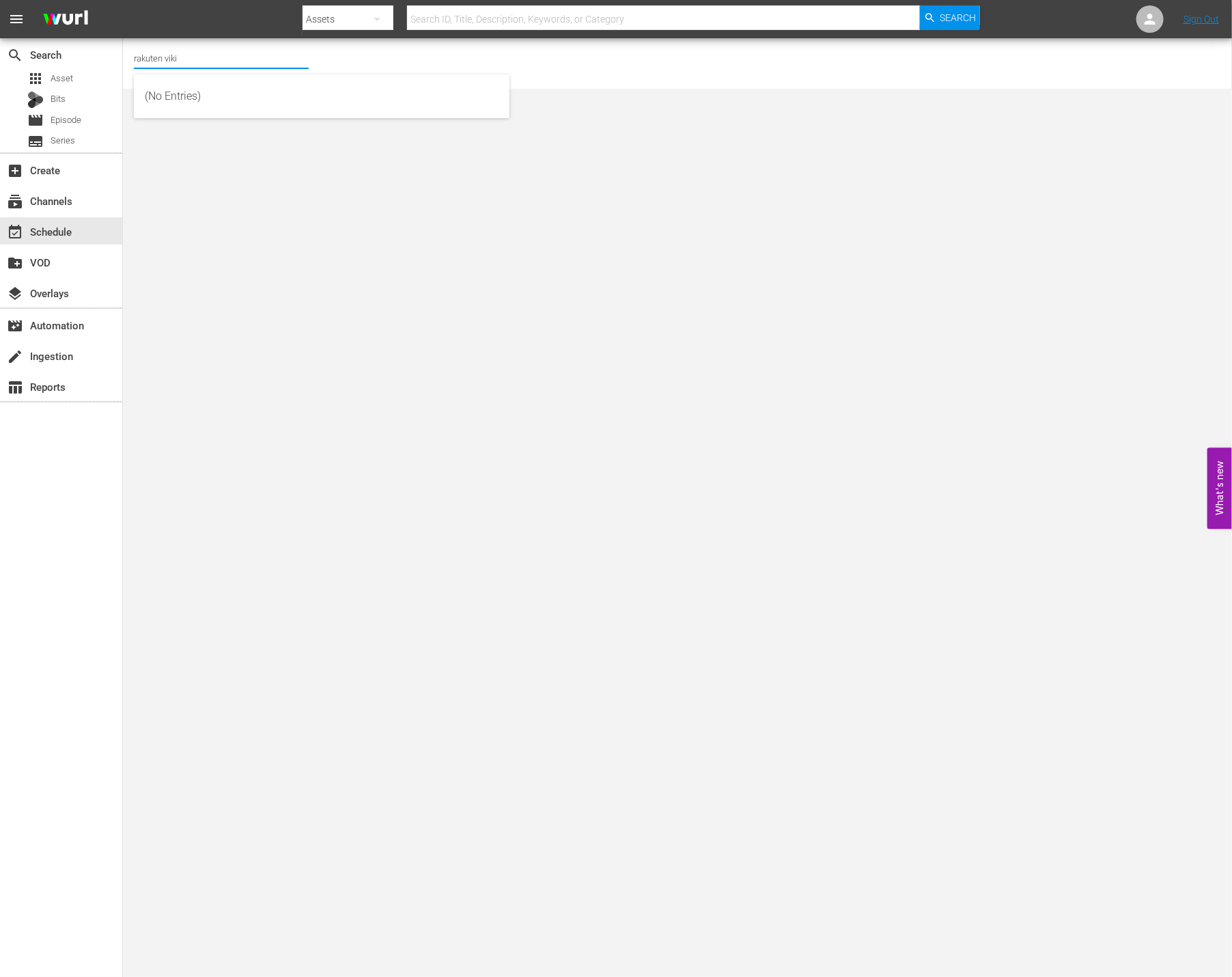
click at [262, 60] on input "rakuten viki" at bounding box center [221, 58] width 175 height 33
click at [352, 120] on div "Rakuten Viki (No CTA) (843 - newidco_rakutenviki_1)" at bounding box center [321, 129] width 354 height 33
type input "Rakuten Viki (No CTA) (843 - newidco_rakutenviki_1)"
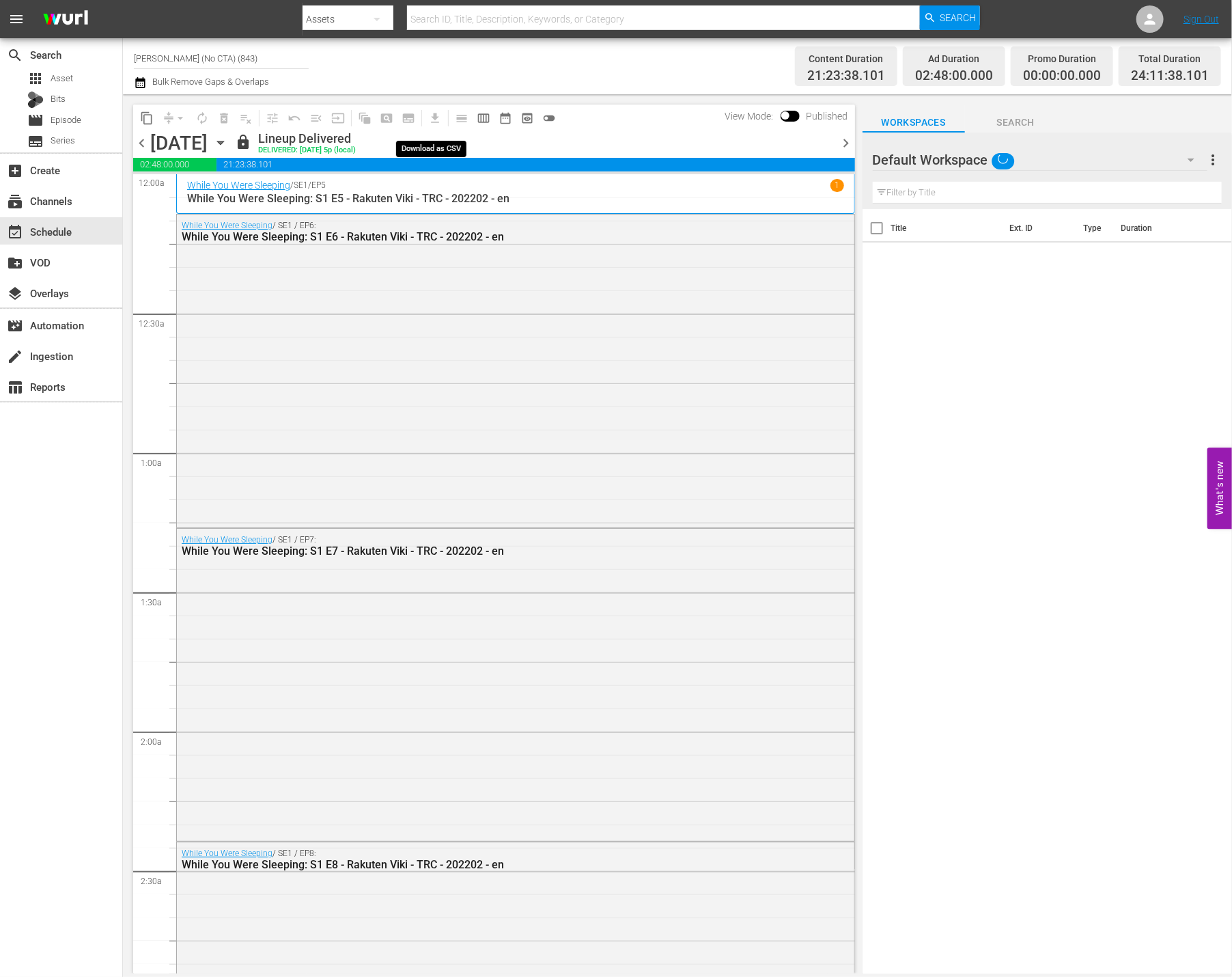
click at [414, 114] on span "subtitles_outlined" at bounding box center [408, 118] width 22 height 22
click at [438, 117] on span "get_app" at bounding box center [433, 118] width 26 height 26
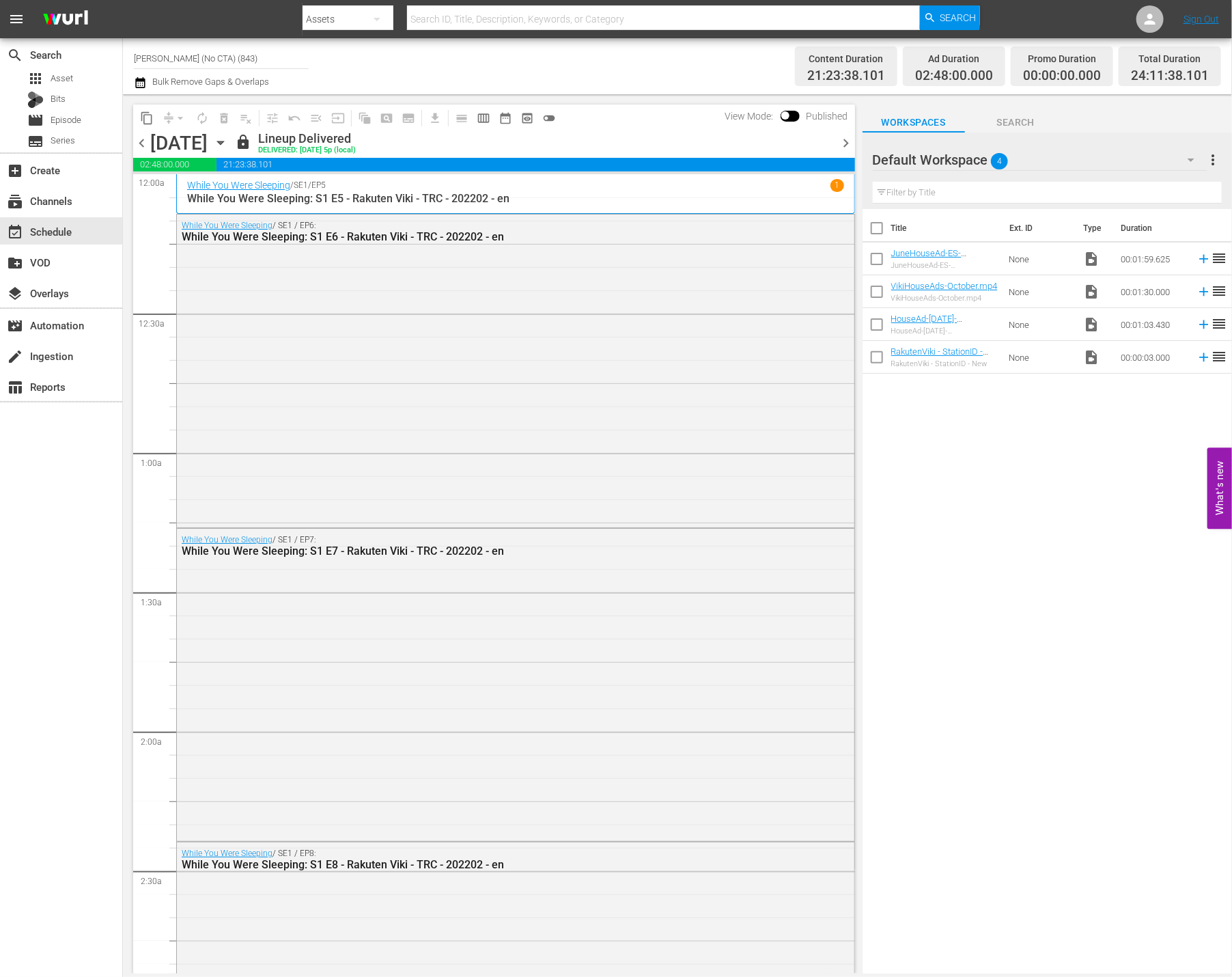
click at [843, 144] on span "chevron_right" at bounding box center [846, 143] width 17 height 17
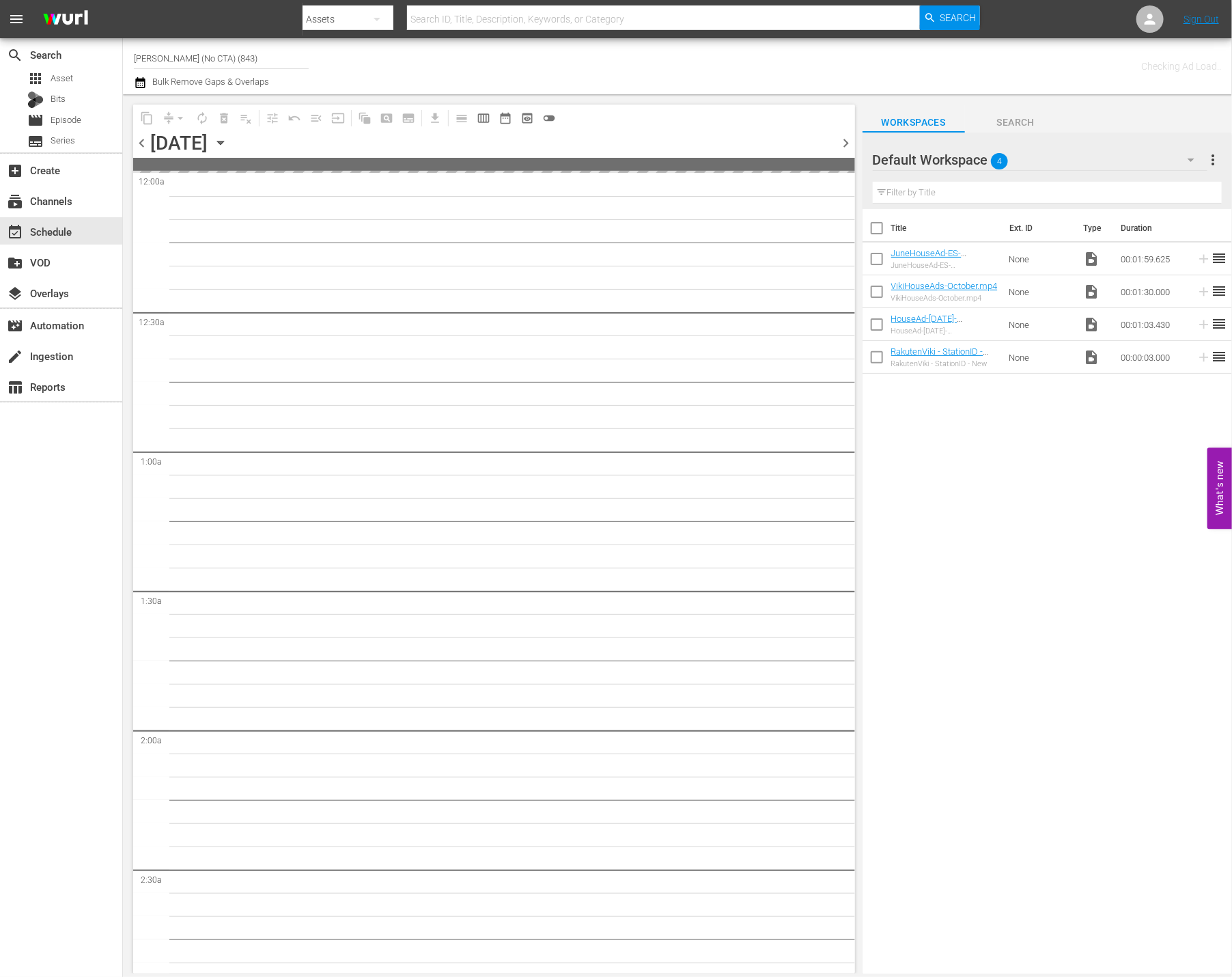
click at [843, 144] on span "chevron_right" at bounding box center [846, 143] width 17 height 17
click at [843, 144] on span "chevron_right" at bounding box center [846, 143] width 17 height 17
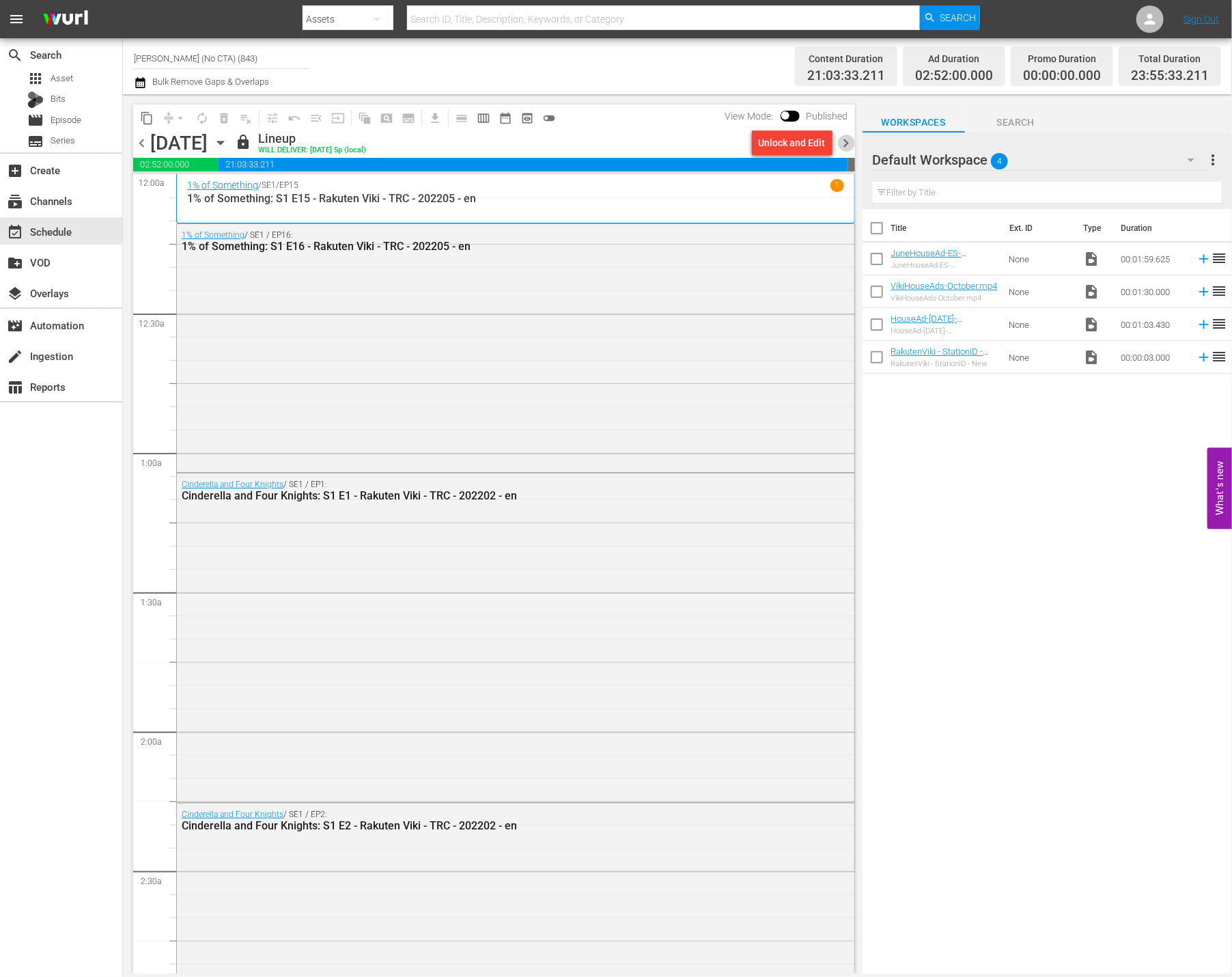
click at [843, 142] on span "chevron_right" at bounding box center [846, 143] width 17 height 17
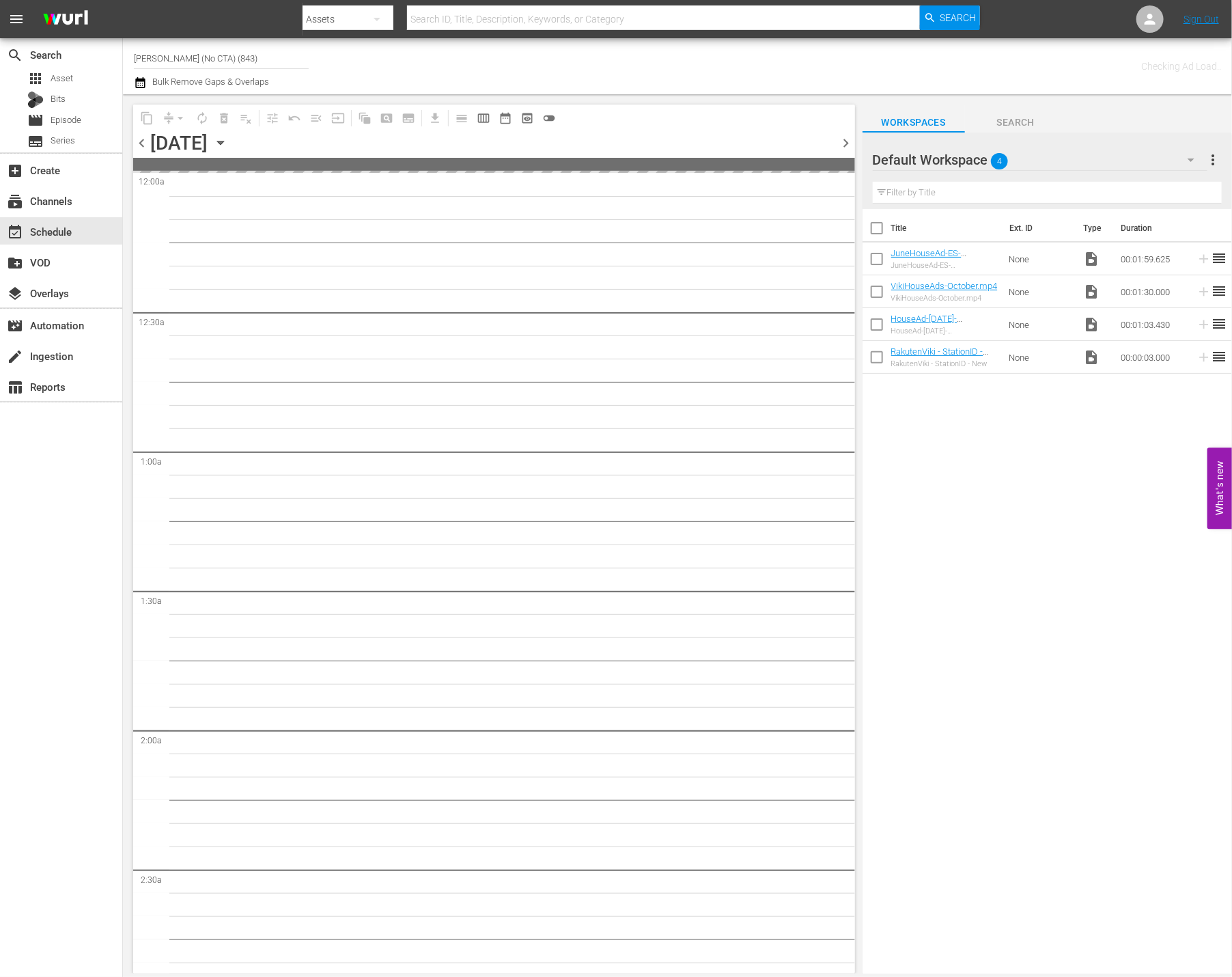
click at [843, 142] on span "chevron_right" at bounding box center [846, 143] width 17 height 17
click at [135, 142] on span "chevron_left" at bounding box center [142, 143] width 17 height 17
click at [142, 142] on span "chevron_left" at bounding box center [142, 143] width 17 height 17
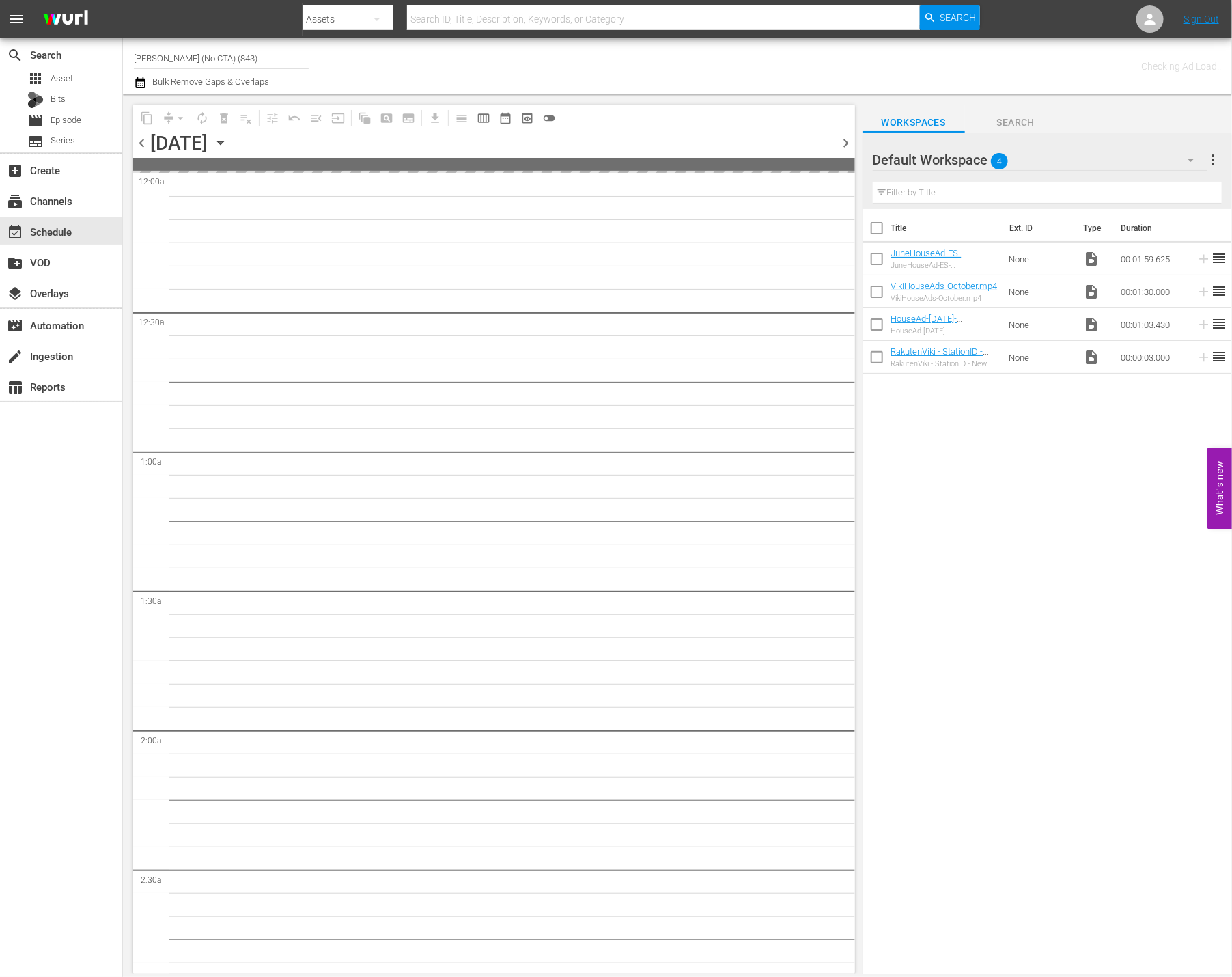
click at [142, 142] on span "chevron_left" at bounding box center [142, 143] width 17 height 17
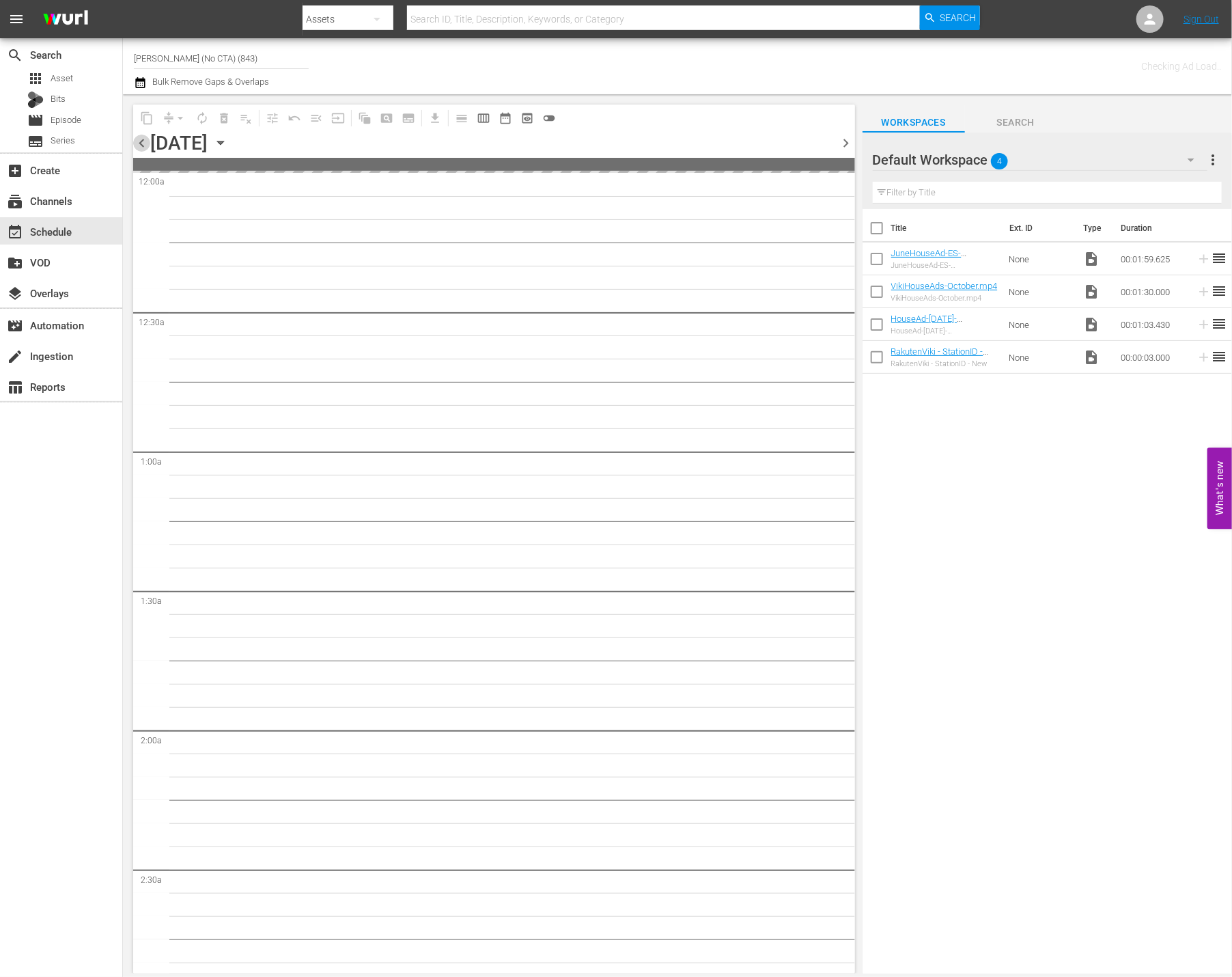
click at [142, 142] on span "chevron_left" at bounding box center [142, 143] width 17 height 17
click at [435, 120] on span "get_app" at bounding box center [433, 118] width 26 height 26
click at [431, 117] on span "get_app" at bounding box center [433, 118] width 26 height 26
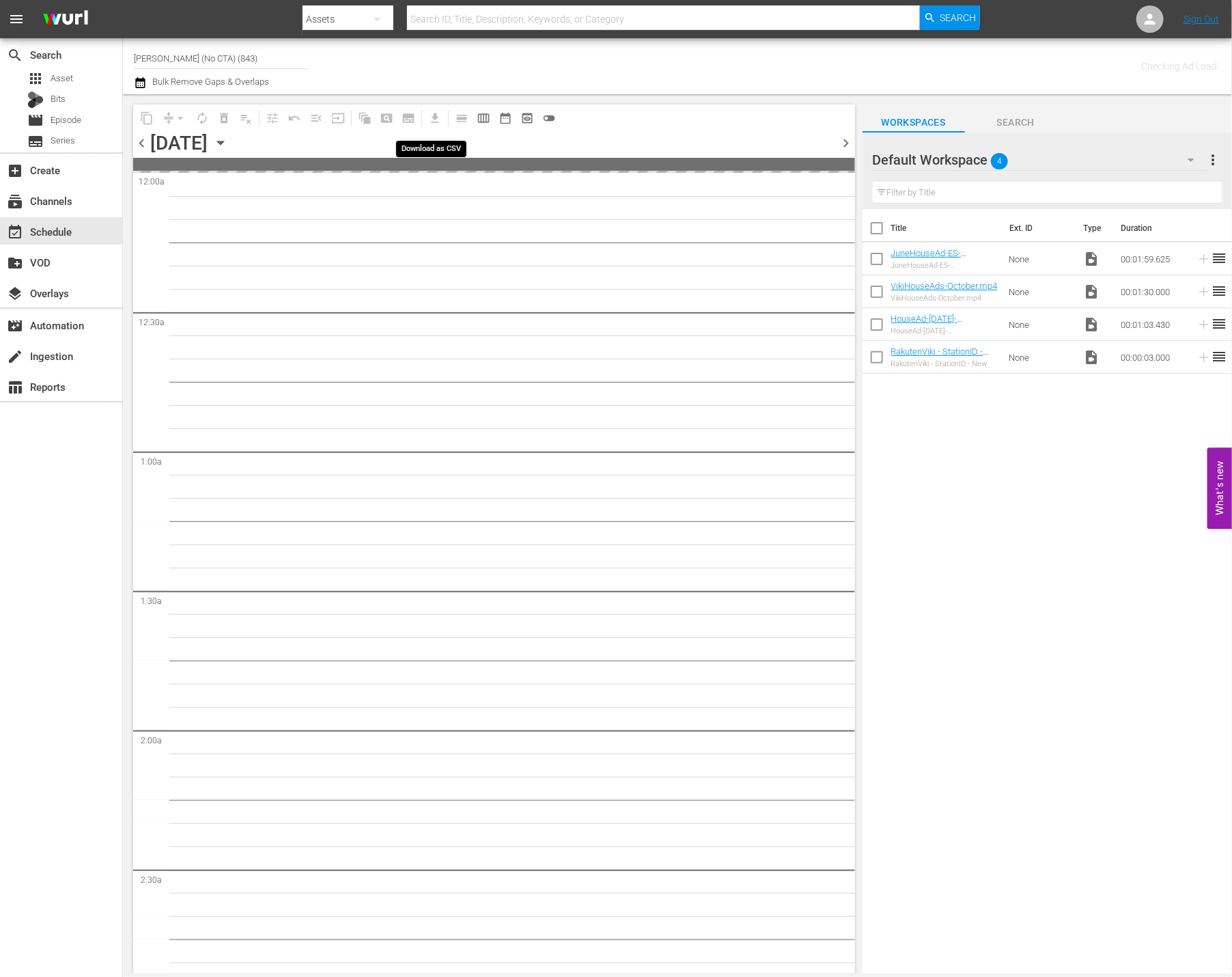
click at [431, 117] on span "get_app" at bounding box center [433, 118] width 26 height 26
click at [434, 117] on span "get_app" at bounding box center [433, 118] width 26 height 26
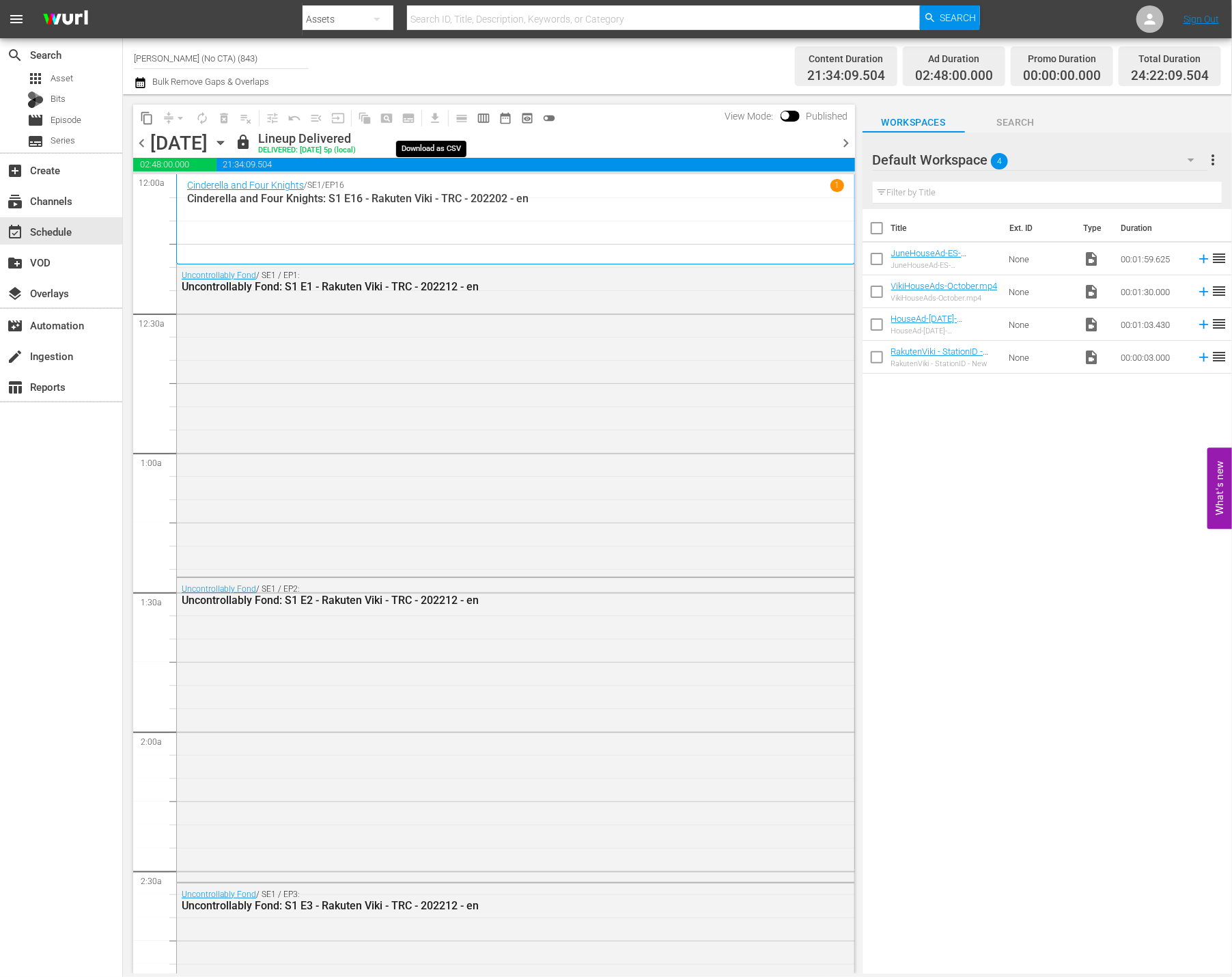
click at [436, 118] on span "get_app" at bounding box center [433, 118] width 26 height 26
click at [438, 118] on span "get_app" at bounding box center [433, 118] width 26 height 26
click at [849, 137] on span "chevron_right" at bounding box center [846, 143] width 17 height 17
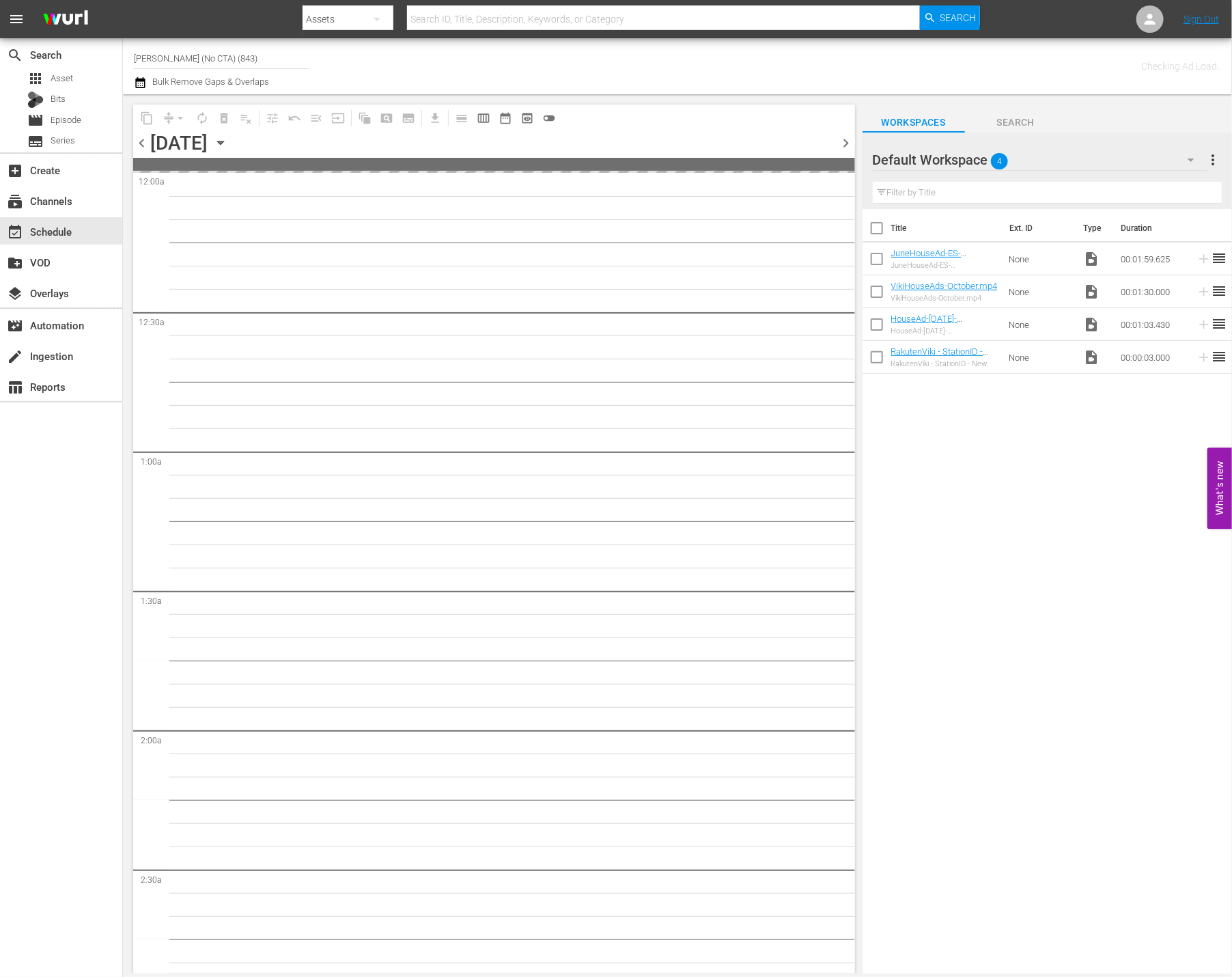
click at [849, 137] on span "chevron_right" at bounding box center [846, 143] width 17 height 17
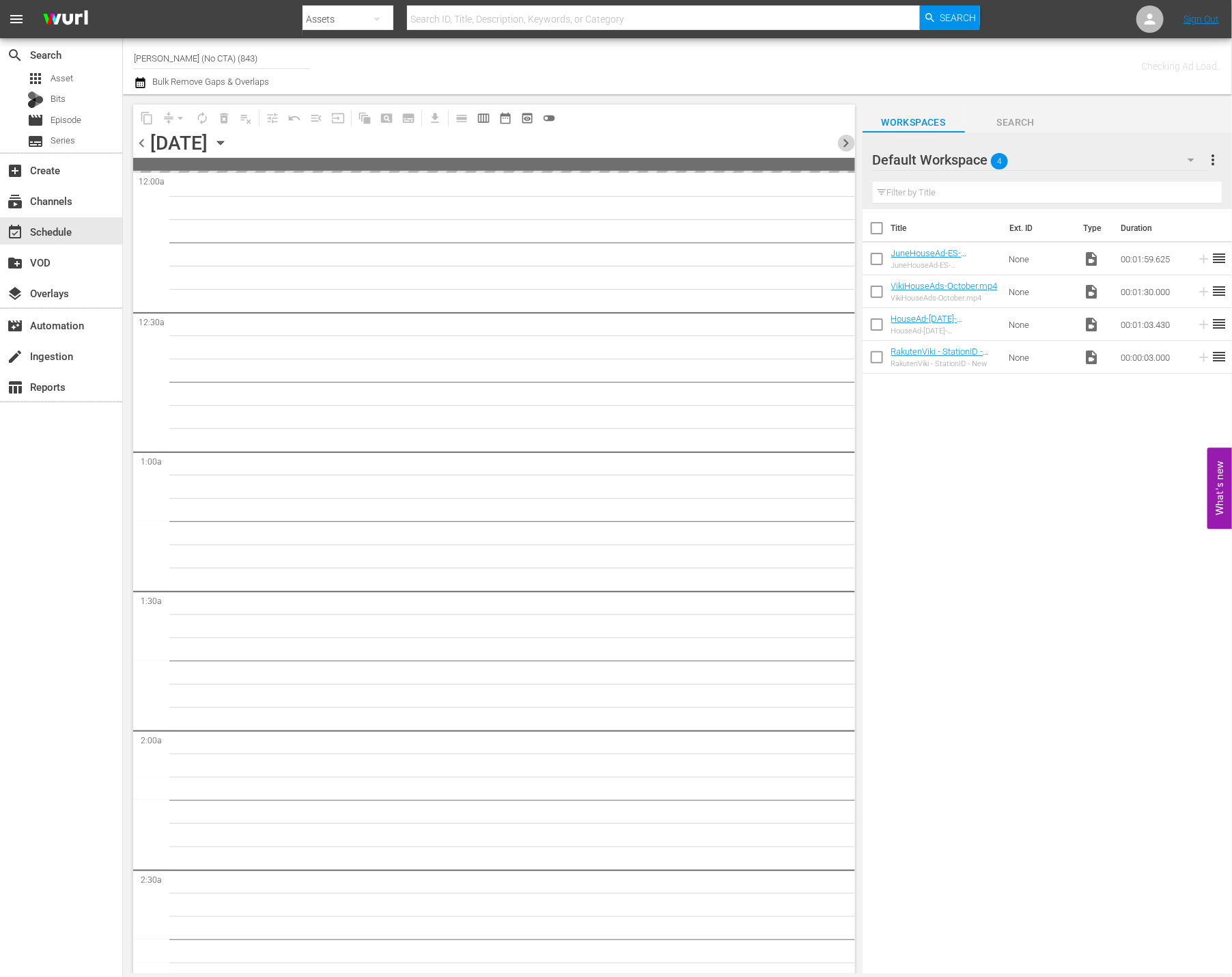
click at [849, 137] on span "chevron_right" at bounding box center [846, 143] width 17 height 17
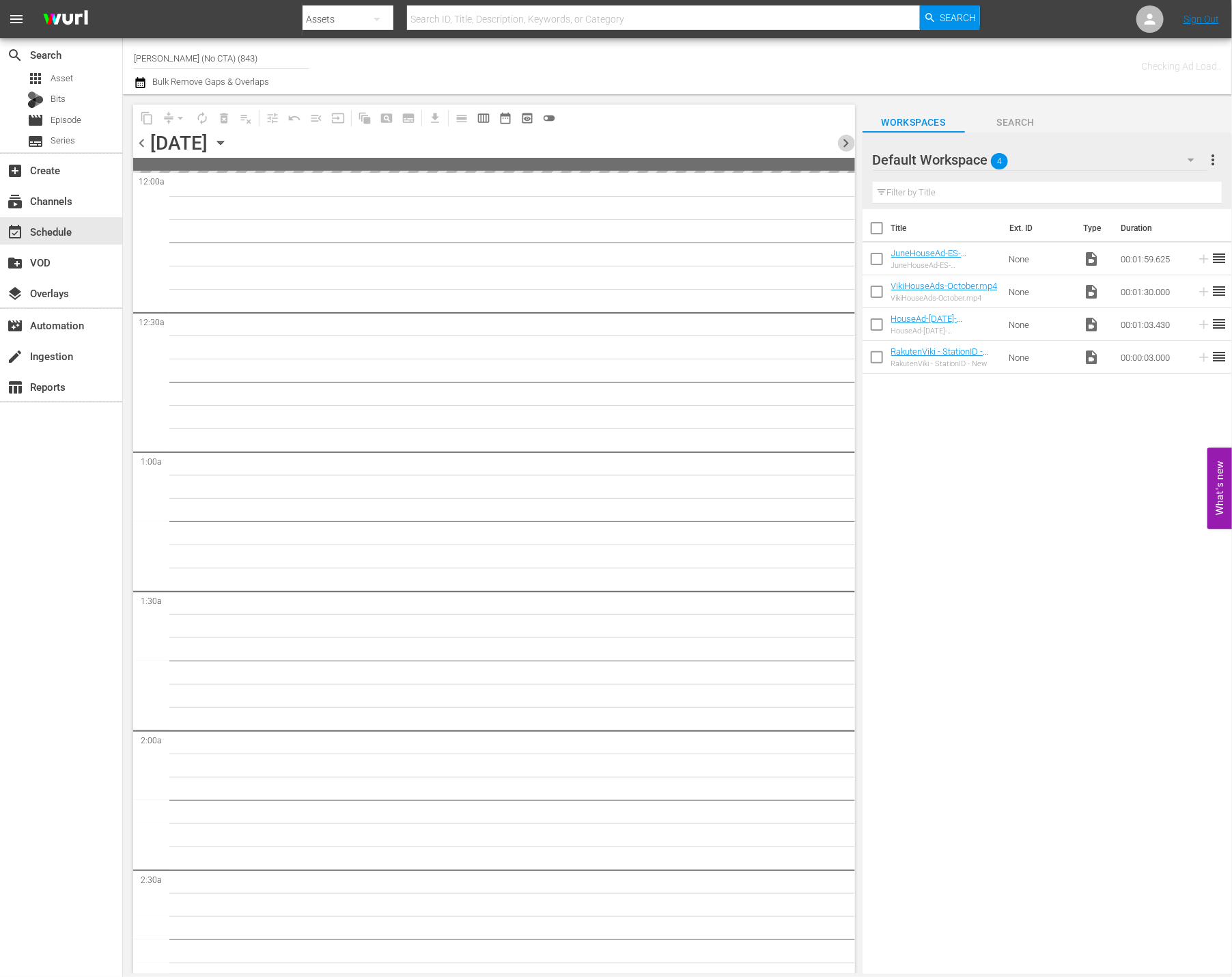
click at [849, 137] on span "chevron_right" at bounding box center [846, 143] width 17 height 17
